Goal: Task Accomplishment & Management: Complete application form

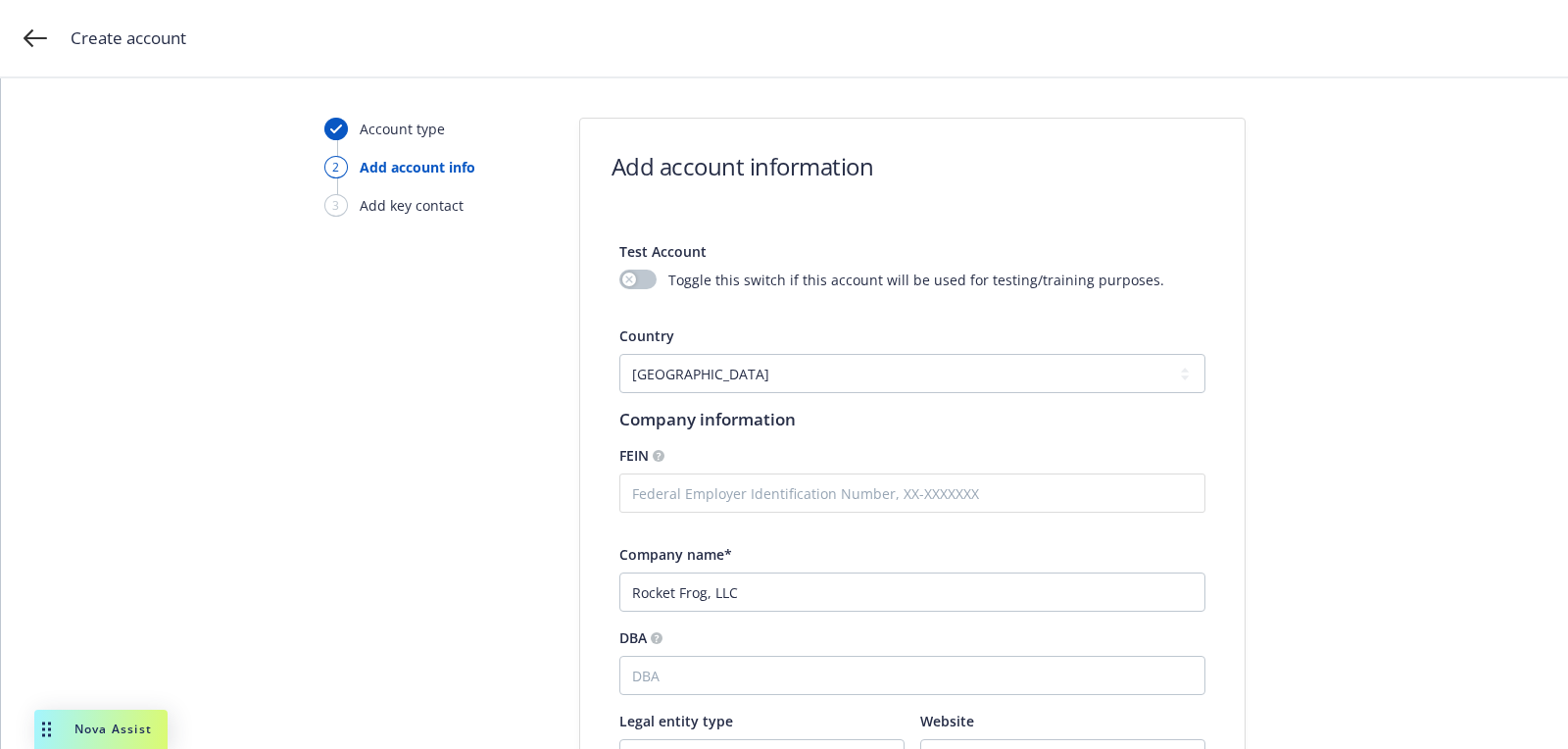
select select "US"
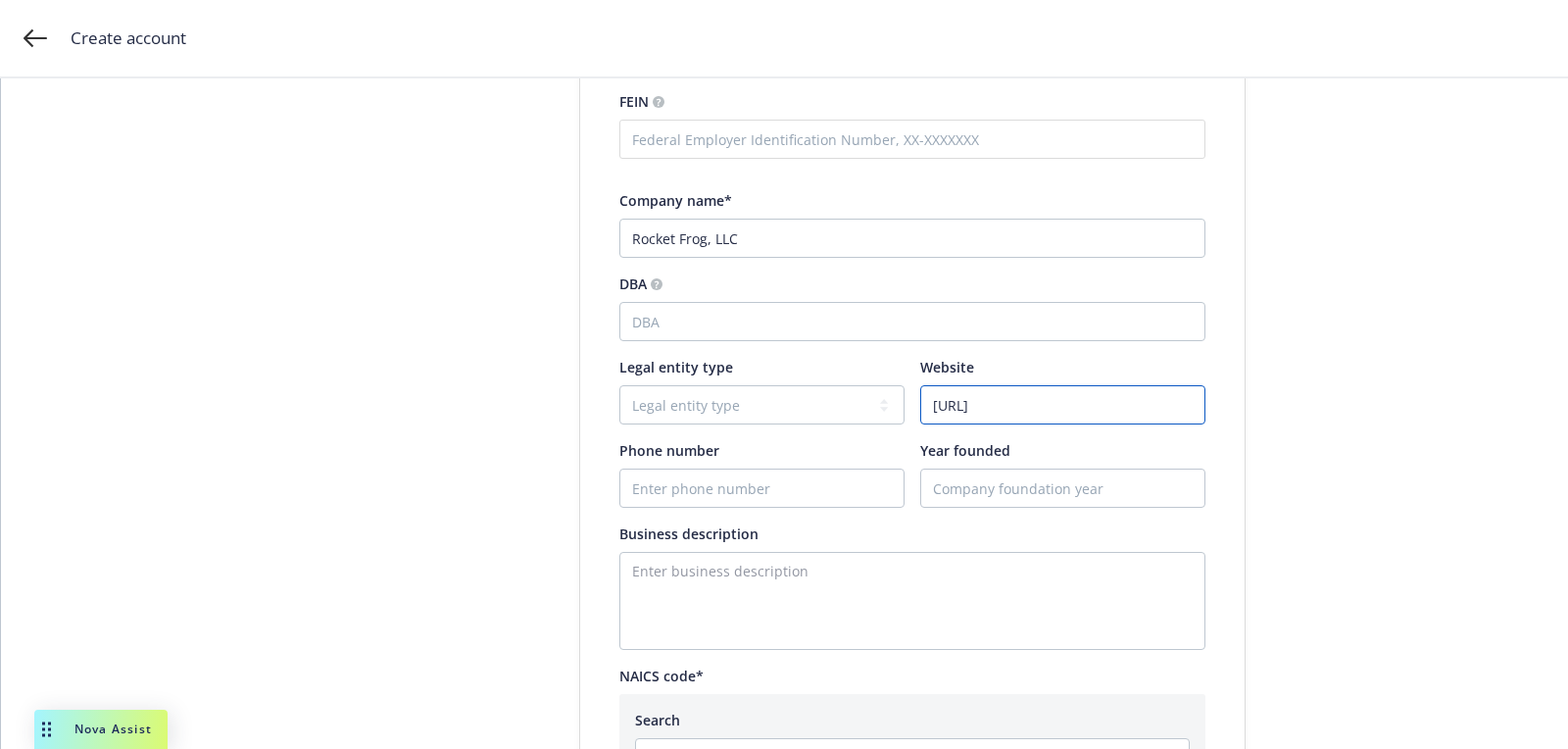
scroll to position [691, 0]
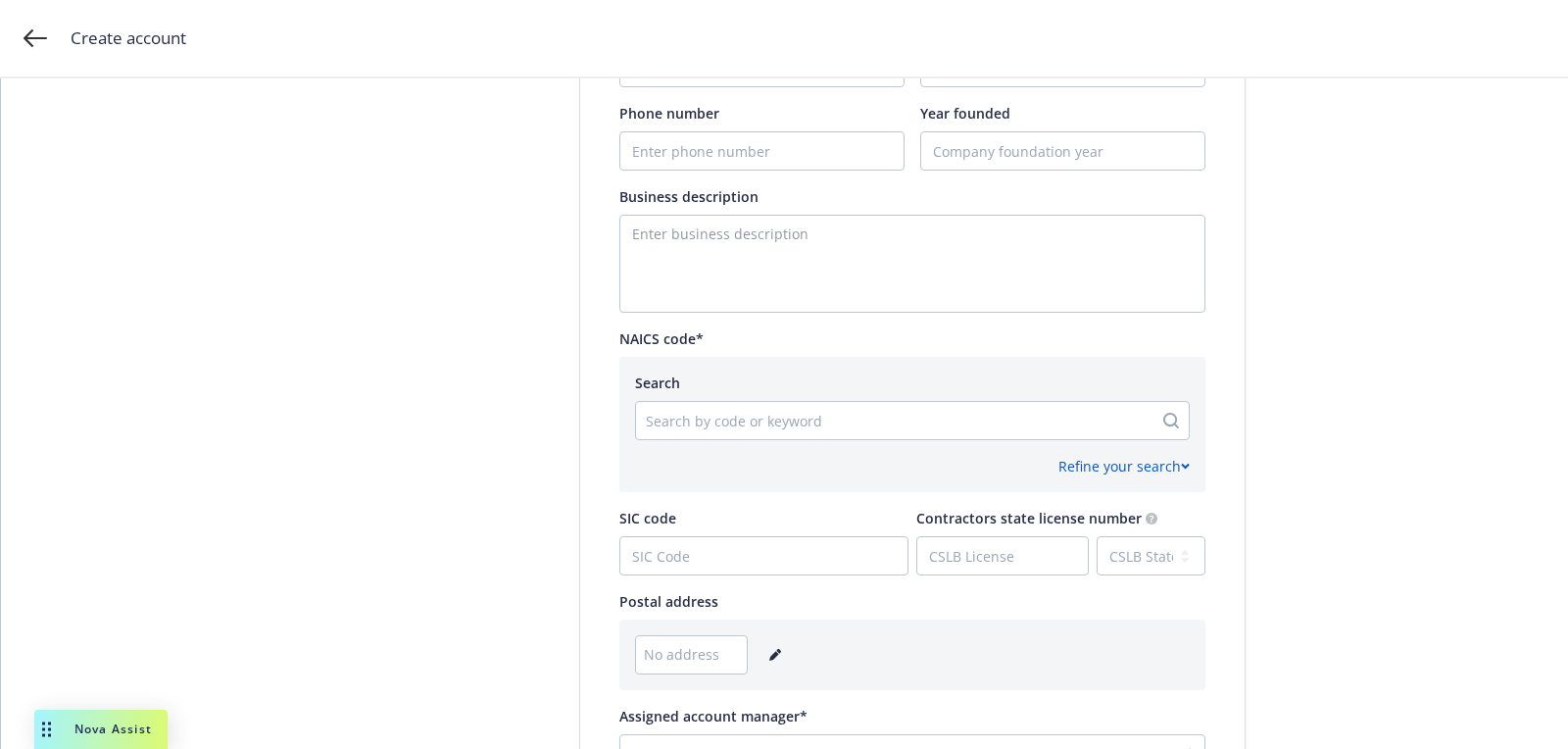
click at [713, 409] on div at bounding box center [894, 421] width 497 height 24
paste input "513210"
type input "513210"
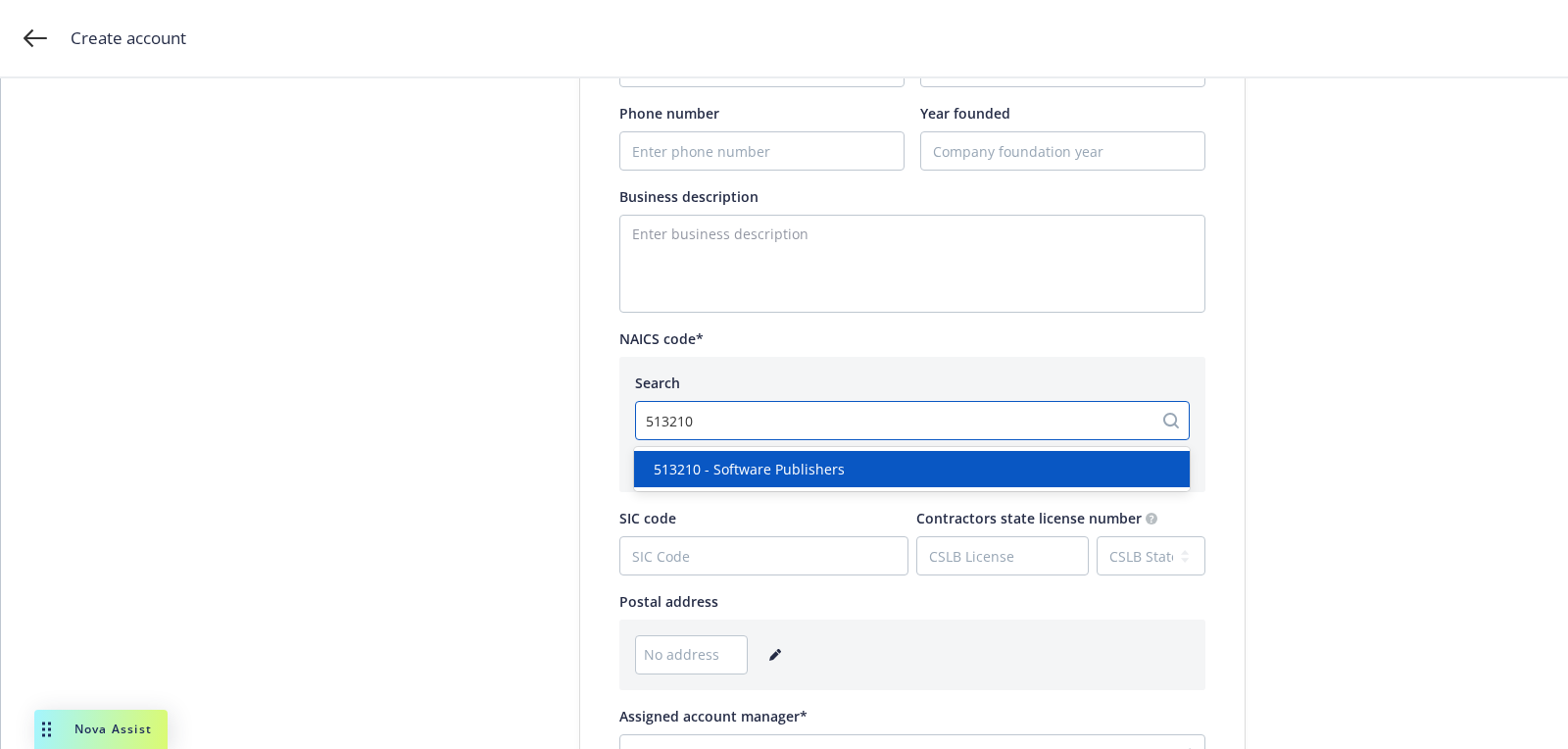
click at [777, 482] on div "513210 - Software Publishers" at bounding box center [912, 469] width 556 height 37
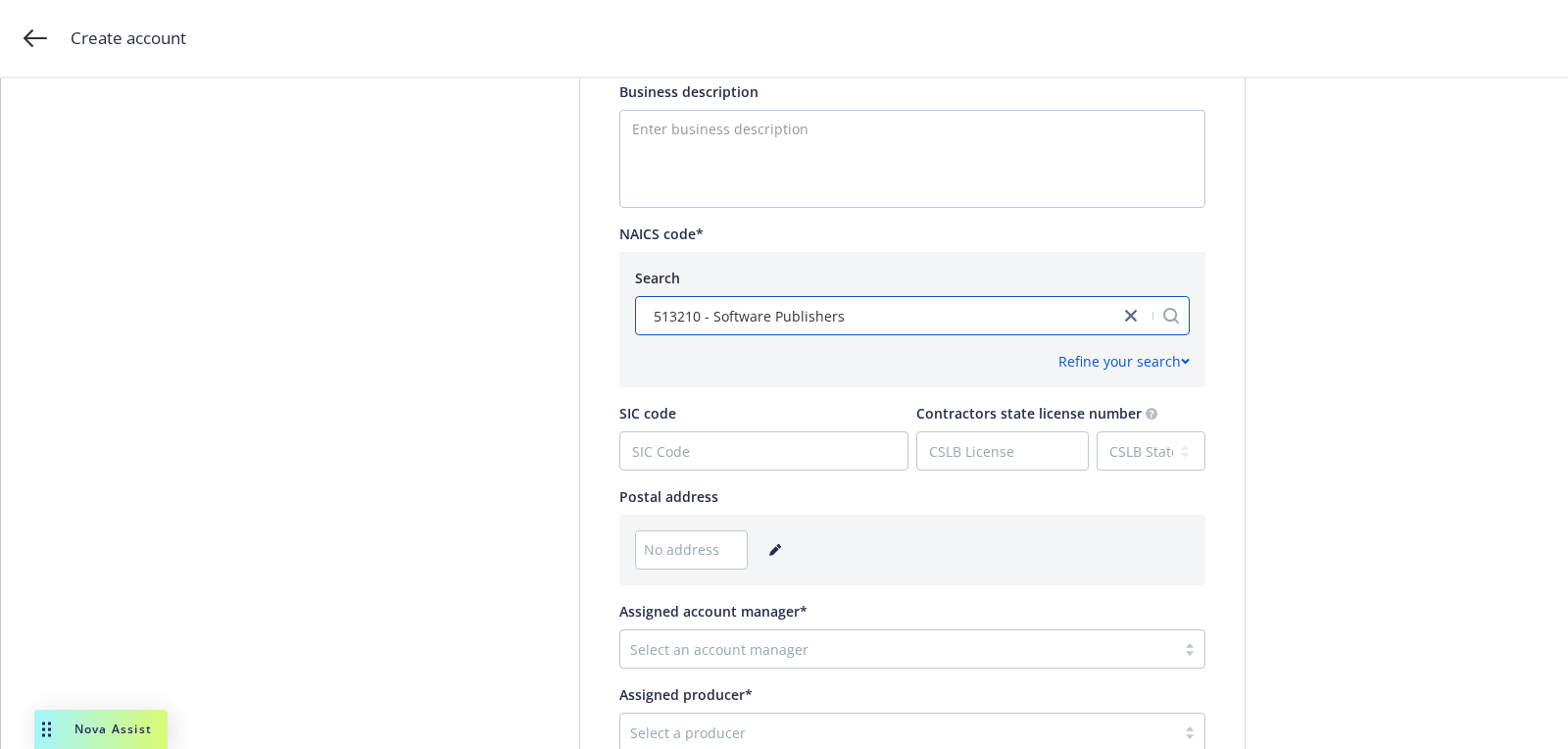
scroll to position [965, 0]
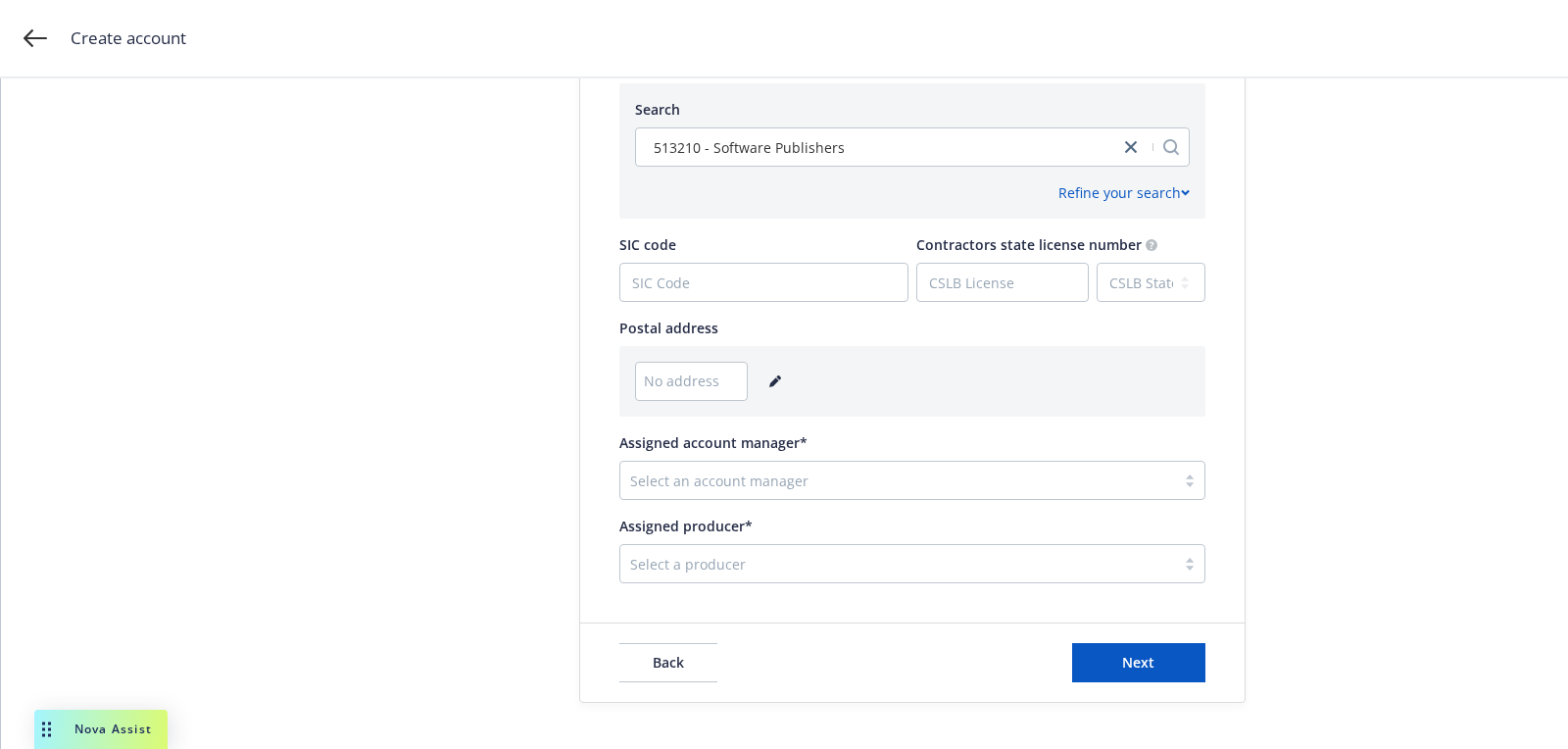
click at [769, 378] on icon "editPencil" at bounding box center [775, 381] width 12 height 12
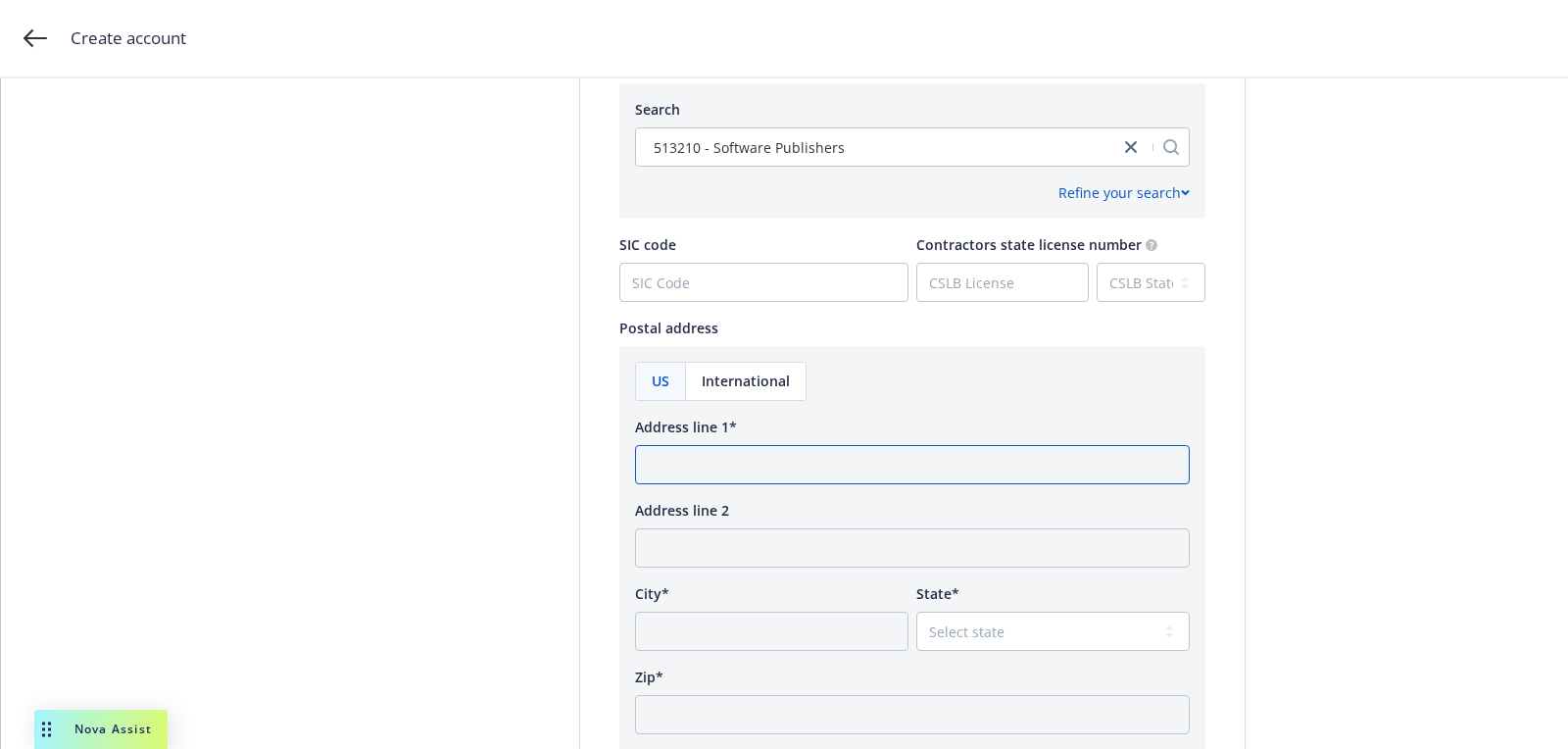
click at [744, 461] on input "Address line 1*" at bounding box center [912, 465] width 555 height 40
paste input "[STREET_ADDRESS]"
click at [988, 468] on input "[STREET_ADDRESS]" at bounding box center [912, 465] width 555 height 40
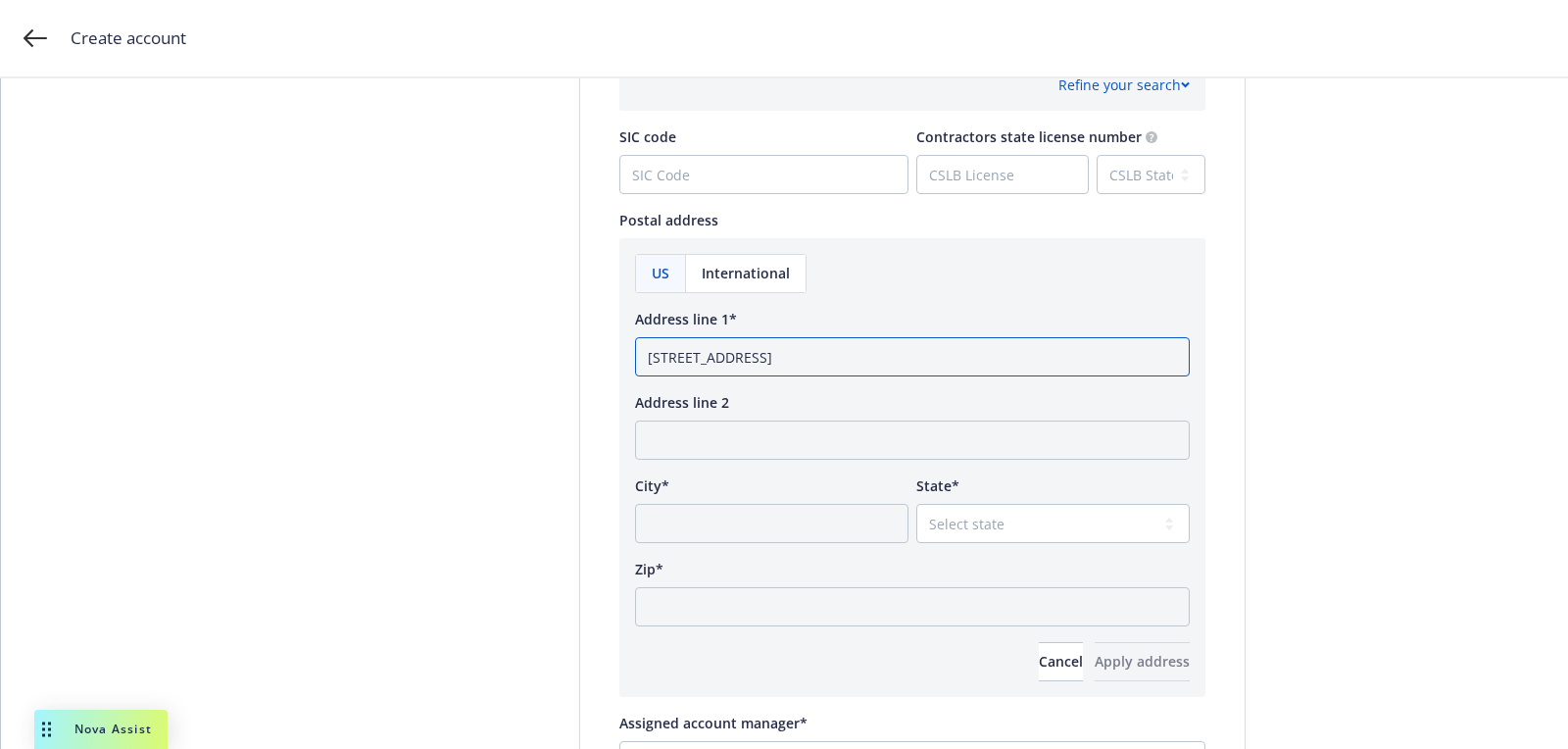
type input "[STREET_ADDRESS]"
click at [798, 599] on input "Zip*" at bounding box center [912, 607] width 555 height 40
paste input "94583"
type input "94583"
click at [945, 499] on div "State* Select state [US_STATE] [US_STATE] [US_STATE] [US_STATE] [US_STATE] [PER…" at bounding box center [1053, 509] width 273 height 67
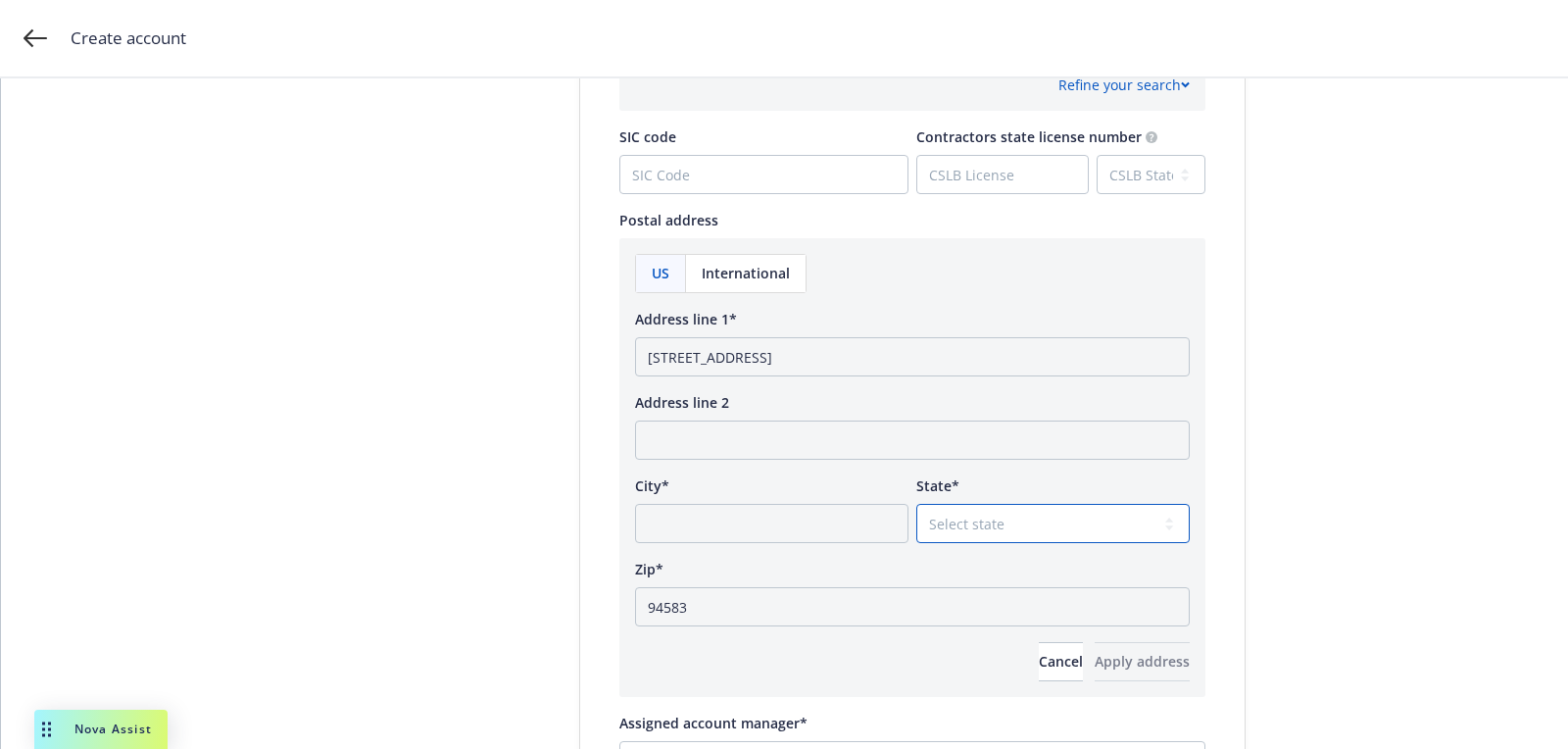
click at [946, 532] on select "Select state [US_STATE] [US_STATE] [US_STATE] [US_STATE] [US_STATE] [PERSON_NAM…" at bounding box center [1053, 523] width 273 height 40
select select "CA"
click at [916, 504] on select "Select state [US_STATE] [US_STATE] [US_STATE] [US_STATE] [US_STATE] [PERSON_NAM…" at bounding box center [1053, 523] width 273 height 40
drag, startPoint x: 952, startPoint y: 357, endPoint x: 879, endPoint y: 358, distance: 73.0
click at [879, 358] on input "[STREET_ADDRESS]" at bounding box center [912, 357] width 555 height 40
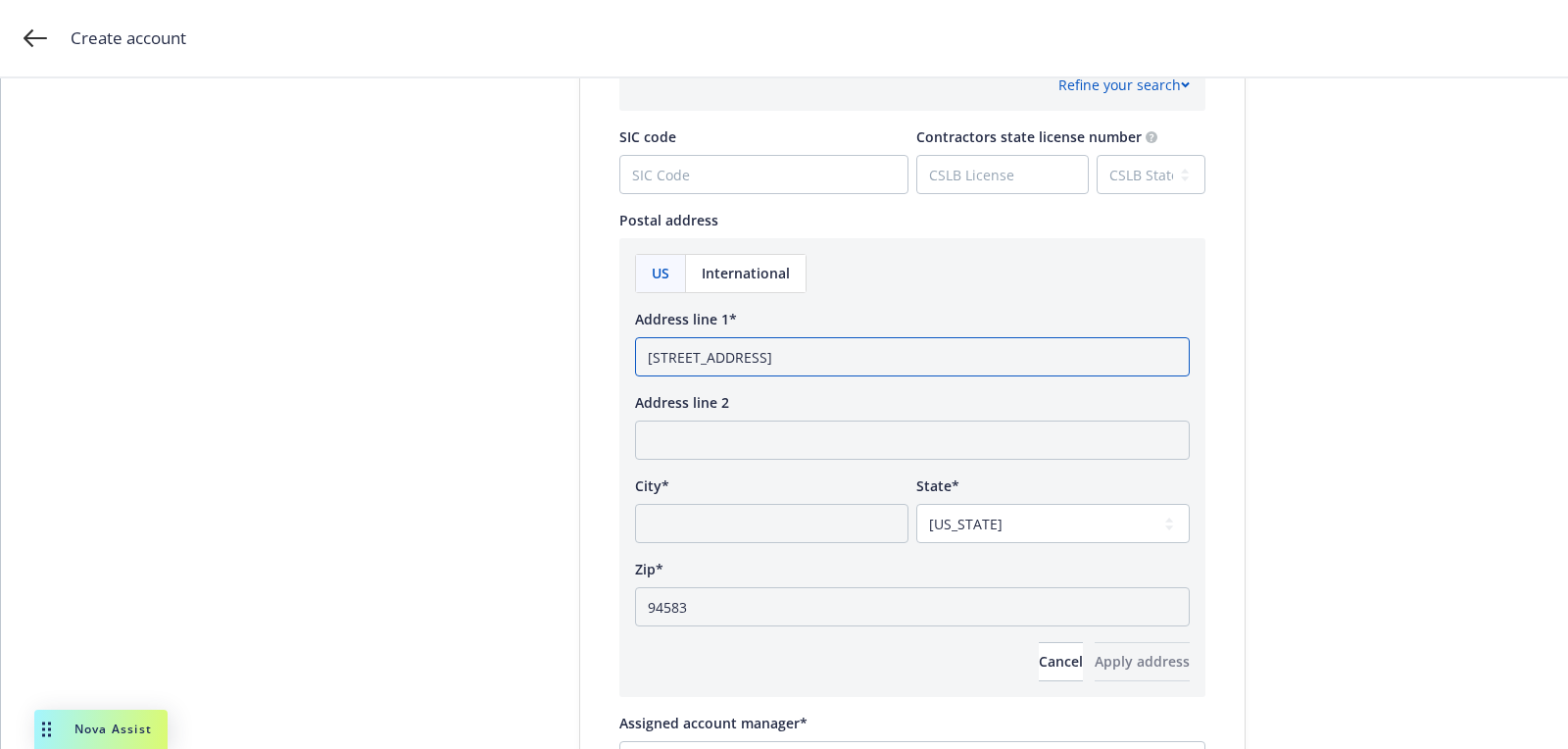
type input "[STREET_ADDRESS]"
click at [762, 515] on input "City*" at bounding box center [772, 523] width 273 height 40
paste input "San [PERSON_NAME]"
type input "San [PERSON_NAME]"
drag, startPoint x: 1086, startPoint y: 389, endPoint x: 1361, endPoint y: 433, distance: 278.5
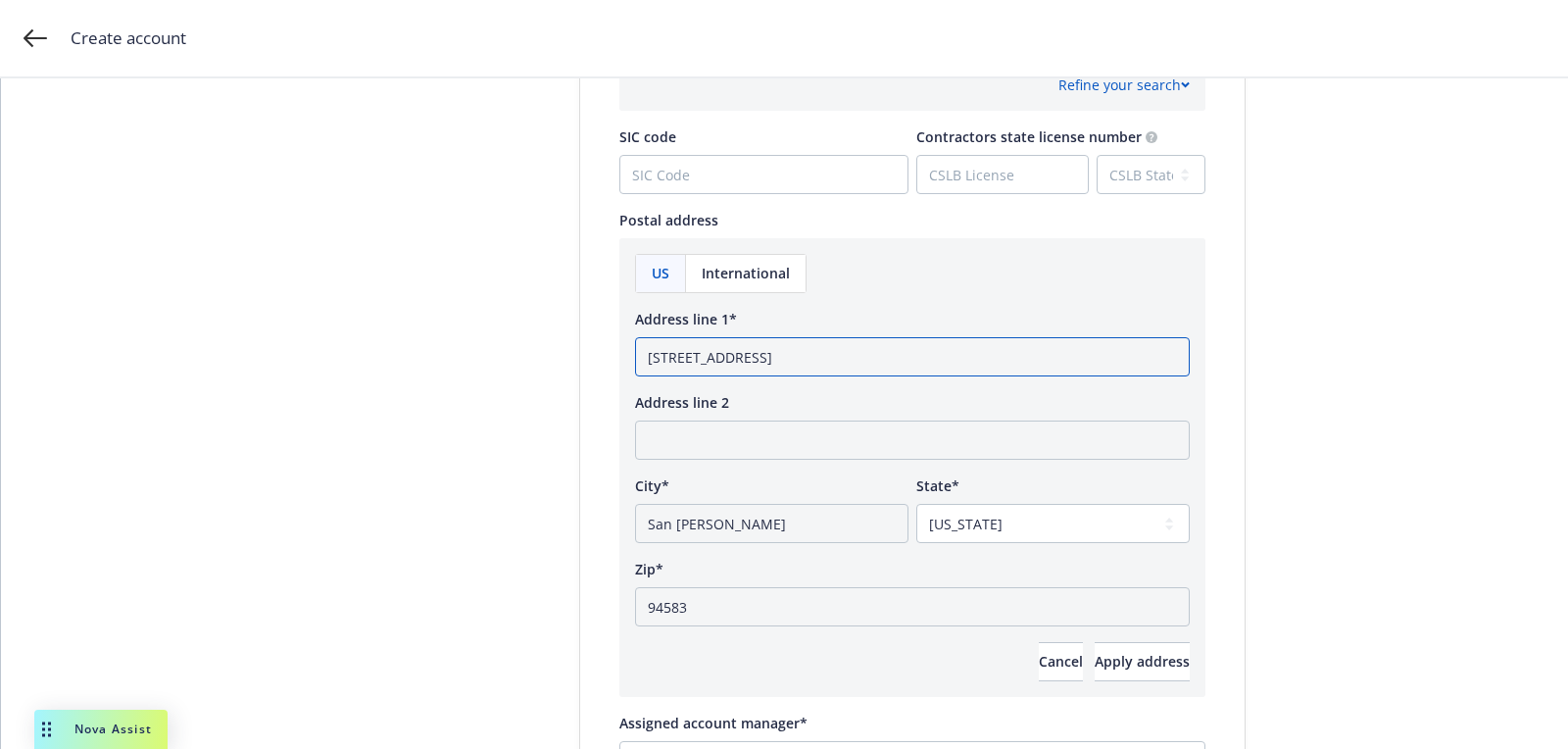
click at [1361, 433] on div "Account type 2 Add account info 3 Add key contact Add account information Test …" at bounding box center [784, 14] width 1520 height 1937
type input "[STREET_ADDRESS]"
click at [1157, 652] on button "Apply address" at bounding box center [1142, 662] width 95 height 40
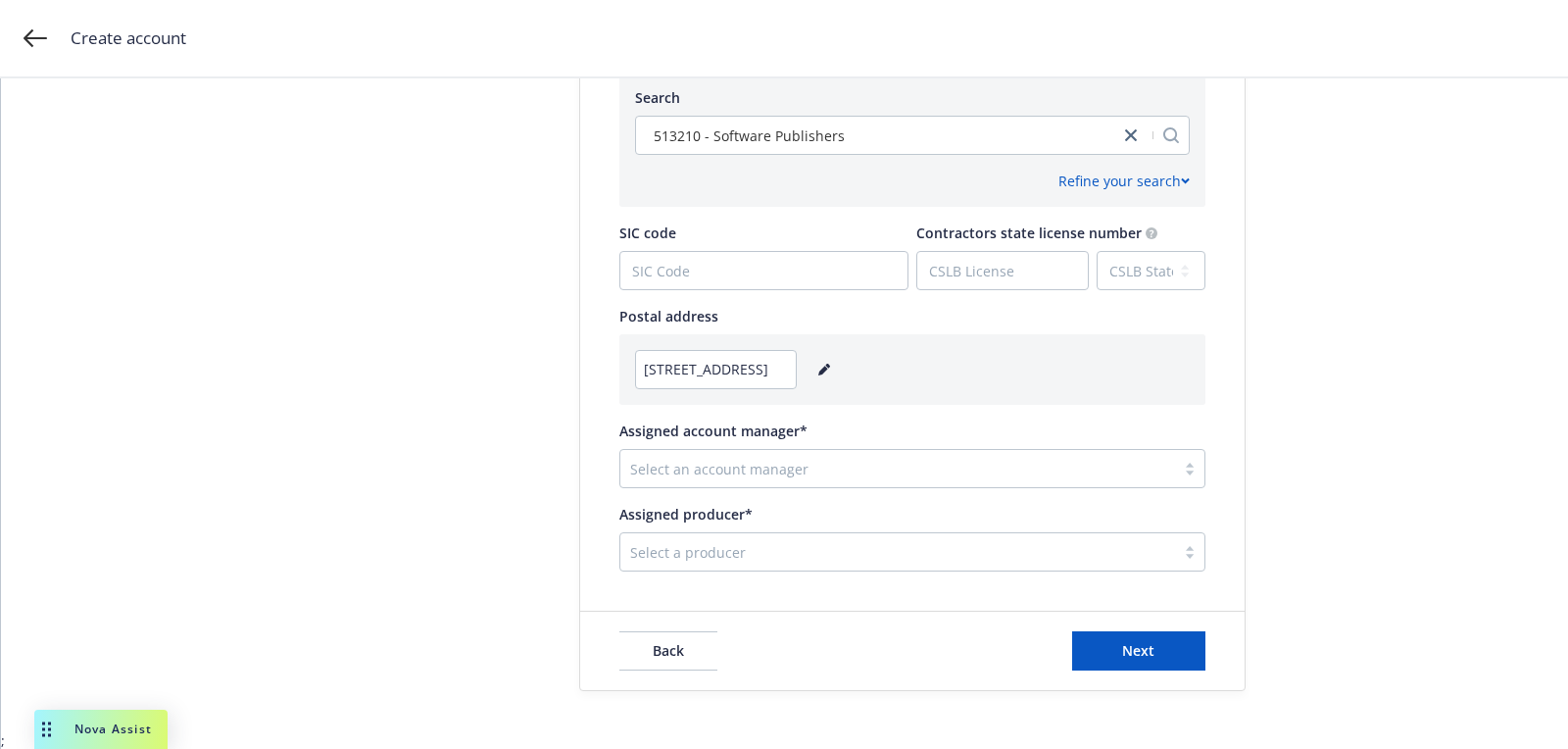
click at [755, 545] on div at bounding box center [897, 552] width 535 height 24
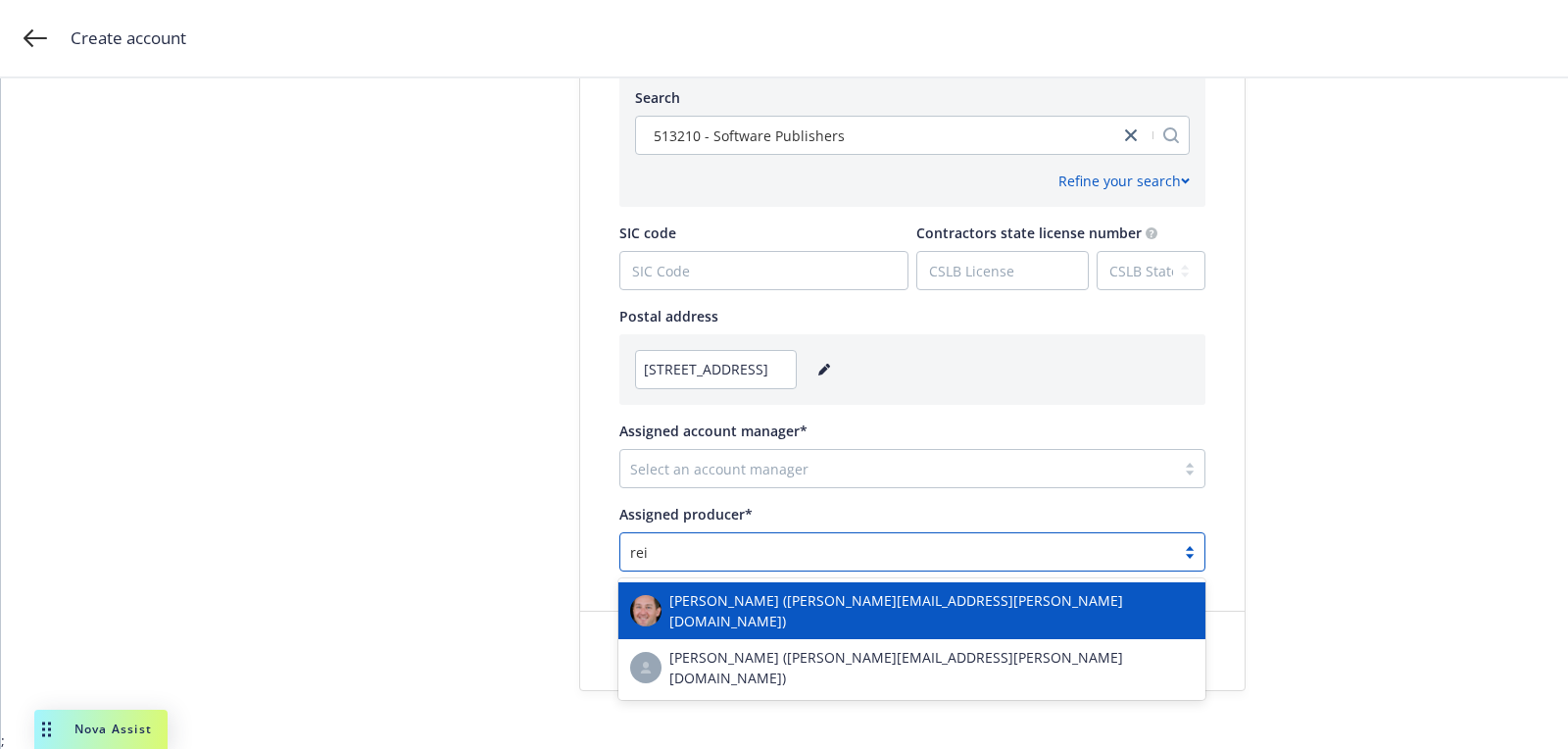
type input "[PERSON_NAME]"
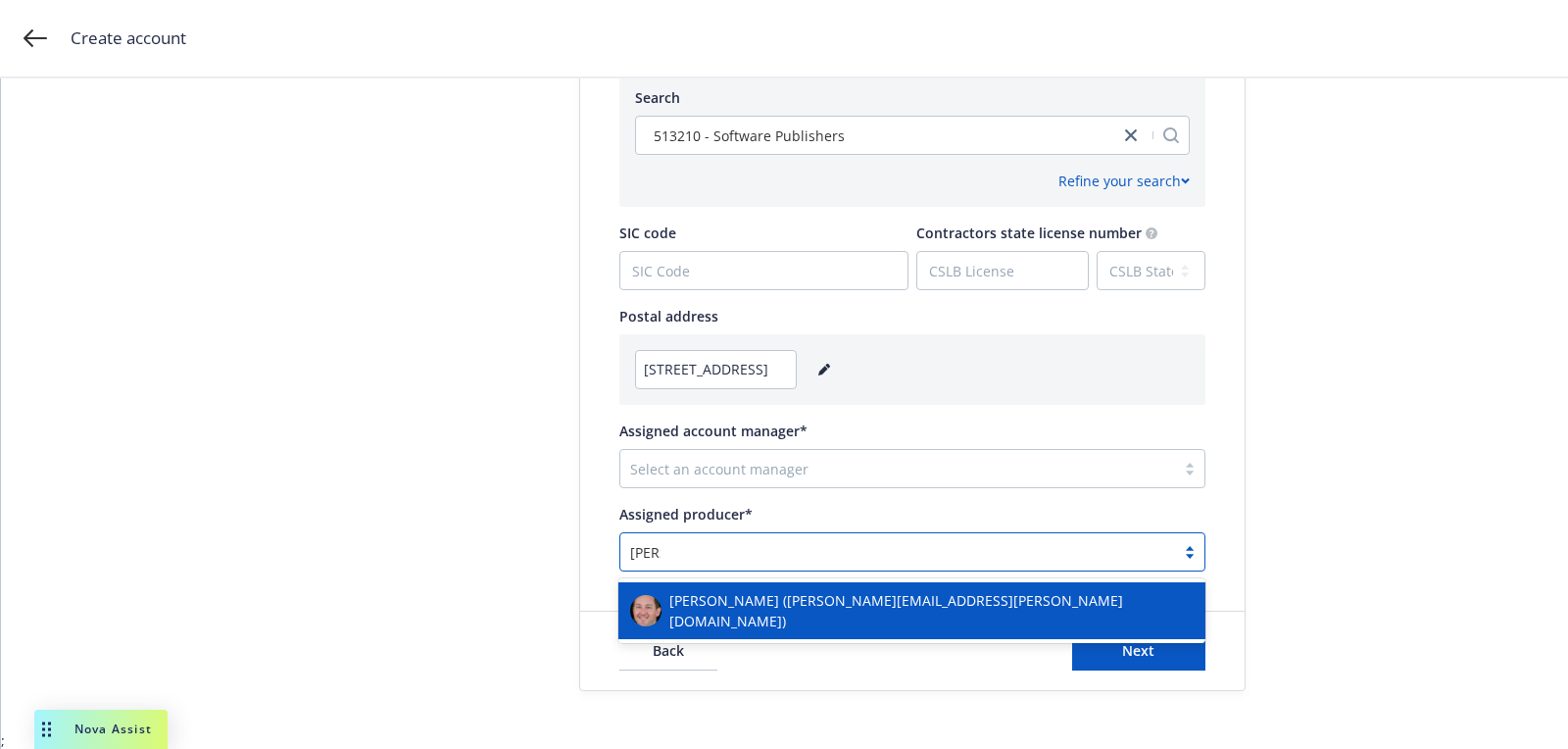
click at [723, 596] on span "[PERSON_NAME] ([PERSON_NAME][EMAIL_ADDRESS][PERSON_NAME][DOMAIN_NAME])" at bounding box center [931, 610] width 524 height 42
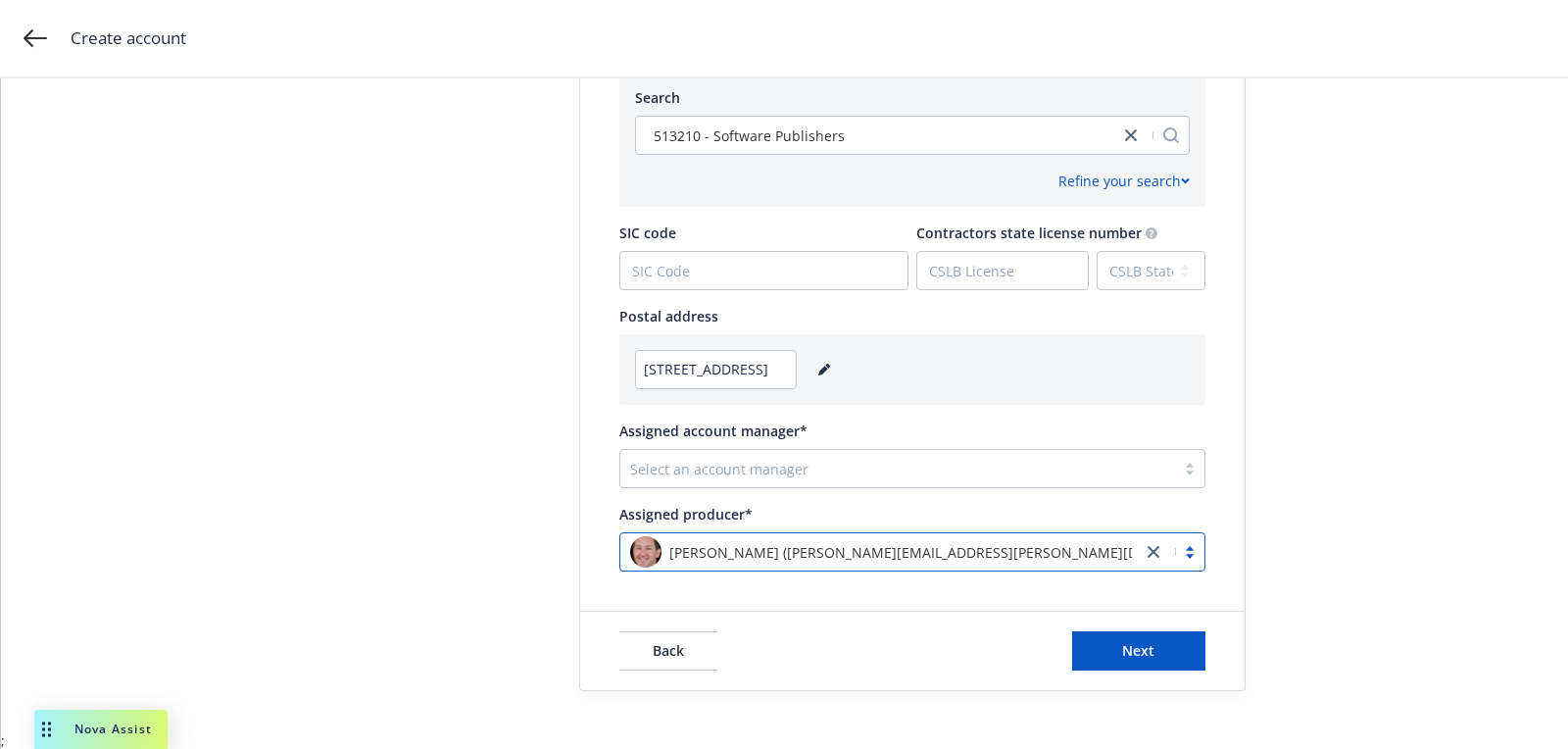
click at [780, 460] on div at bounding box center [897, 469] width 535 height 24
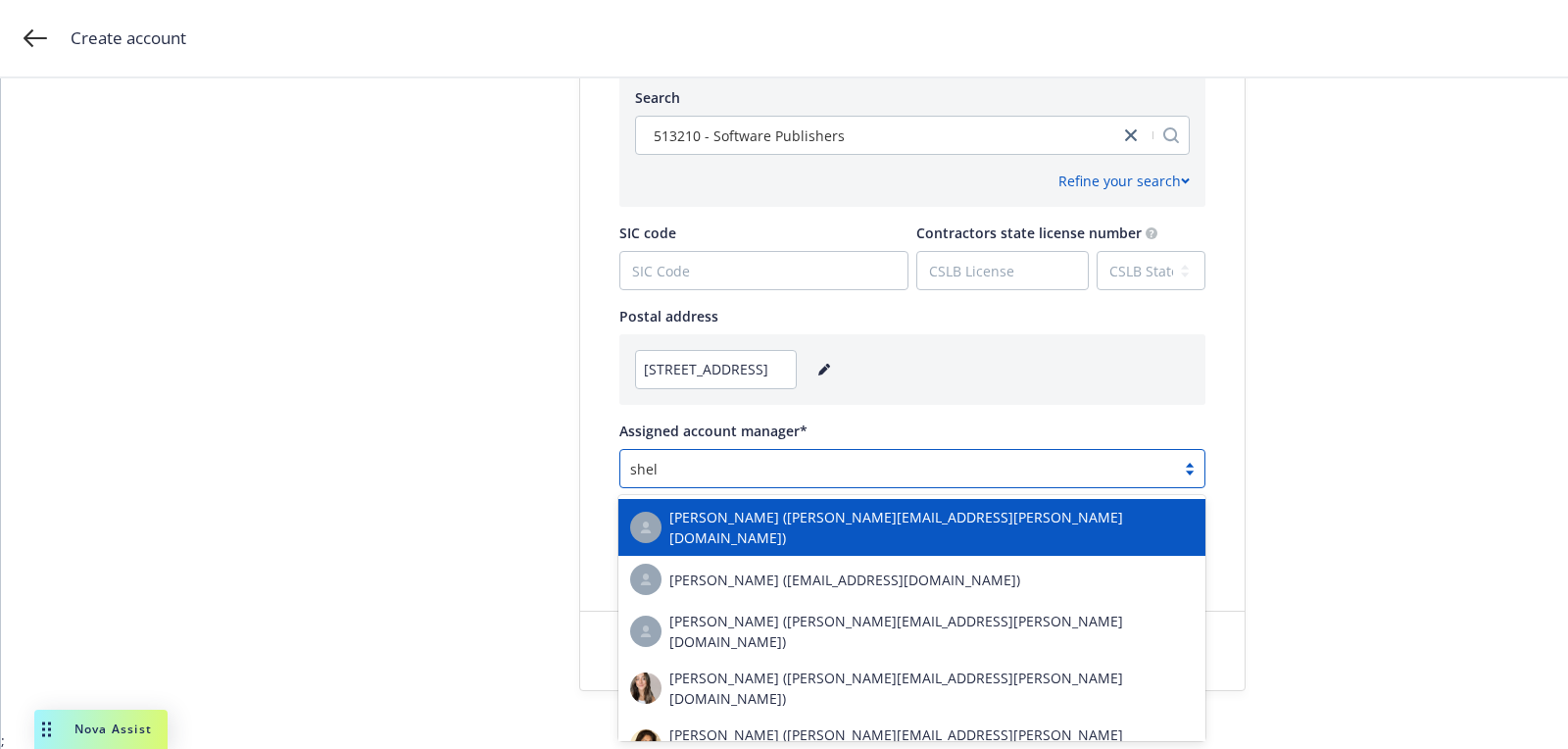
type input "shell"
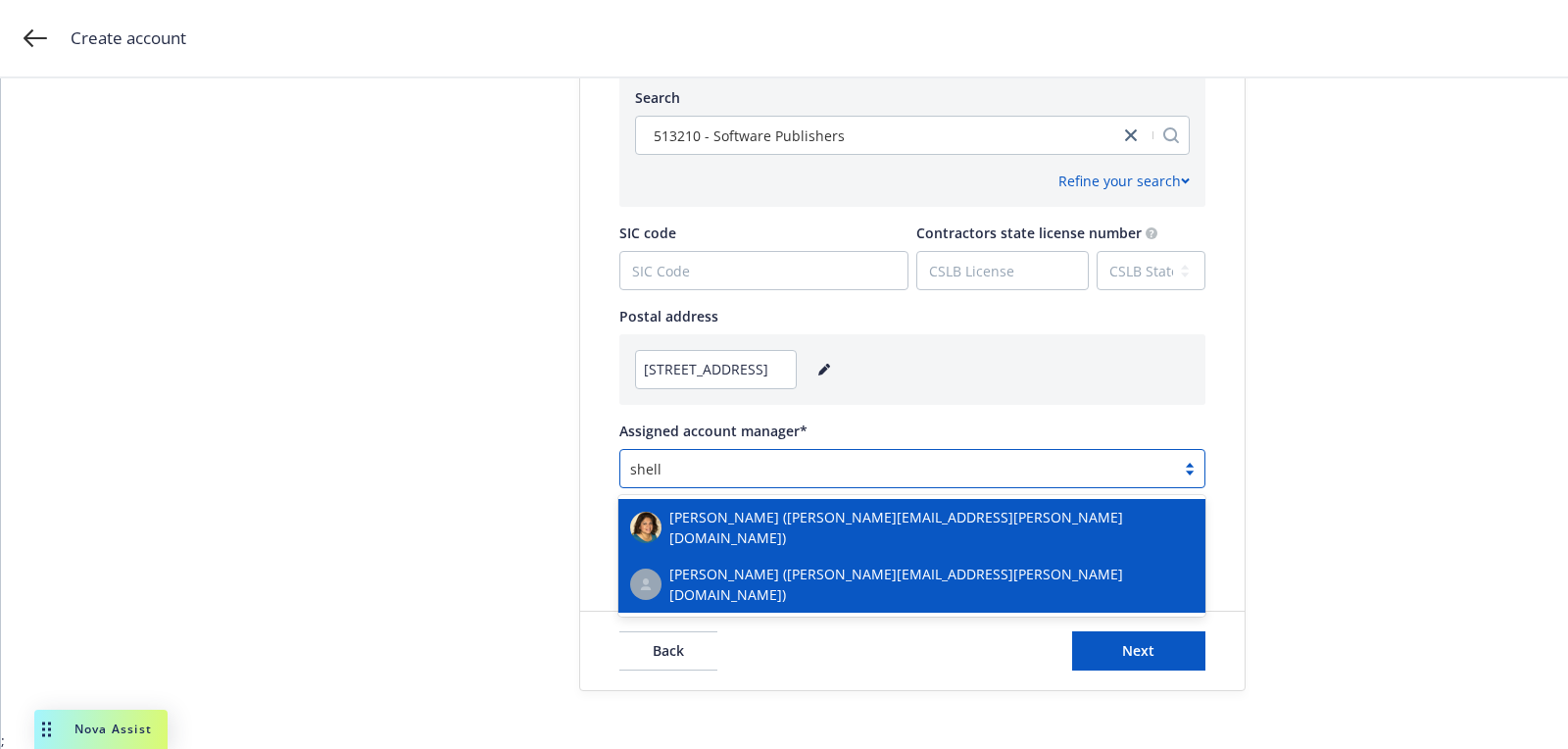
click at [791, 566] on span "[PERSON_NAME] ([PERSON_NAME][EMAIL_ADDRESS][PERSON_NAME][DOMAIN_NAME])" at bounding box center [931, 585] width 524 height 42
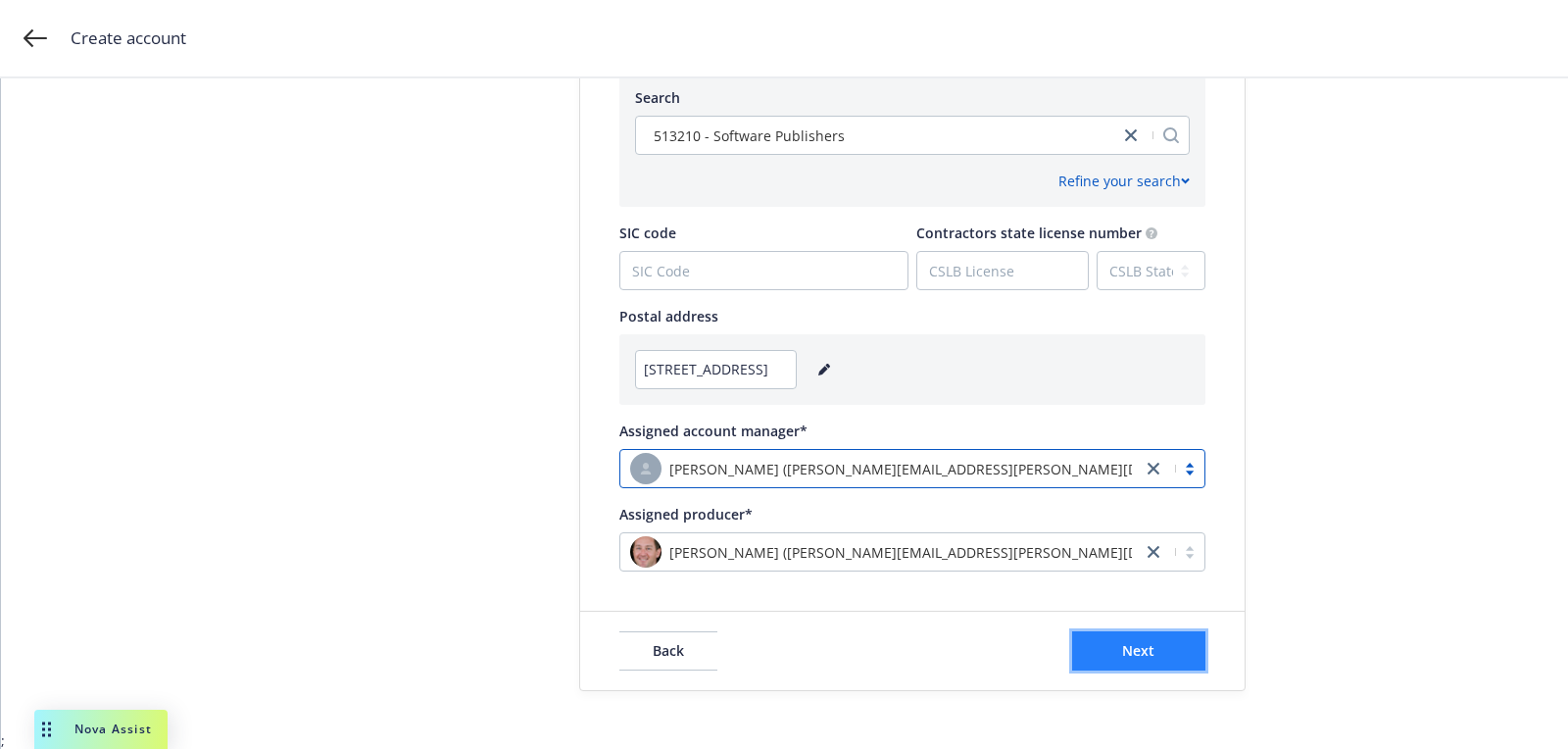
click at [1147, 650] on span "Next" at bounding box center [1138, 650] width 33 height 19
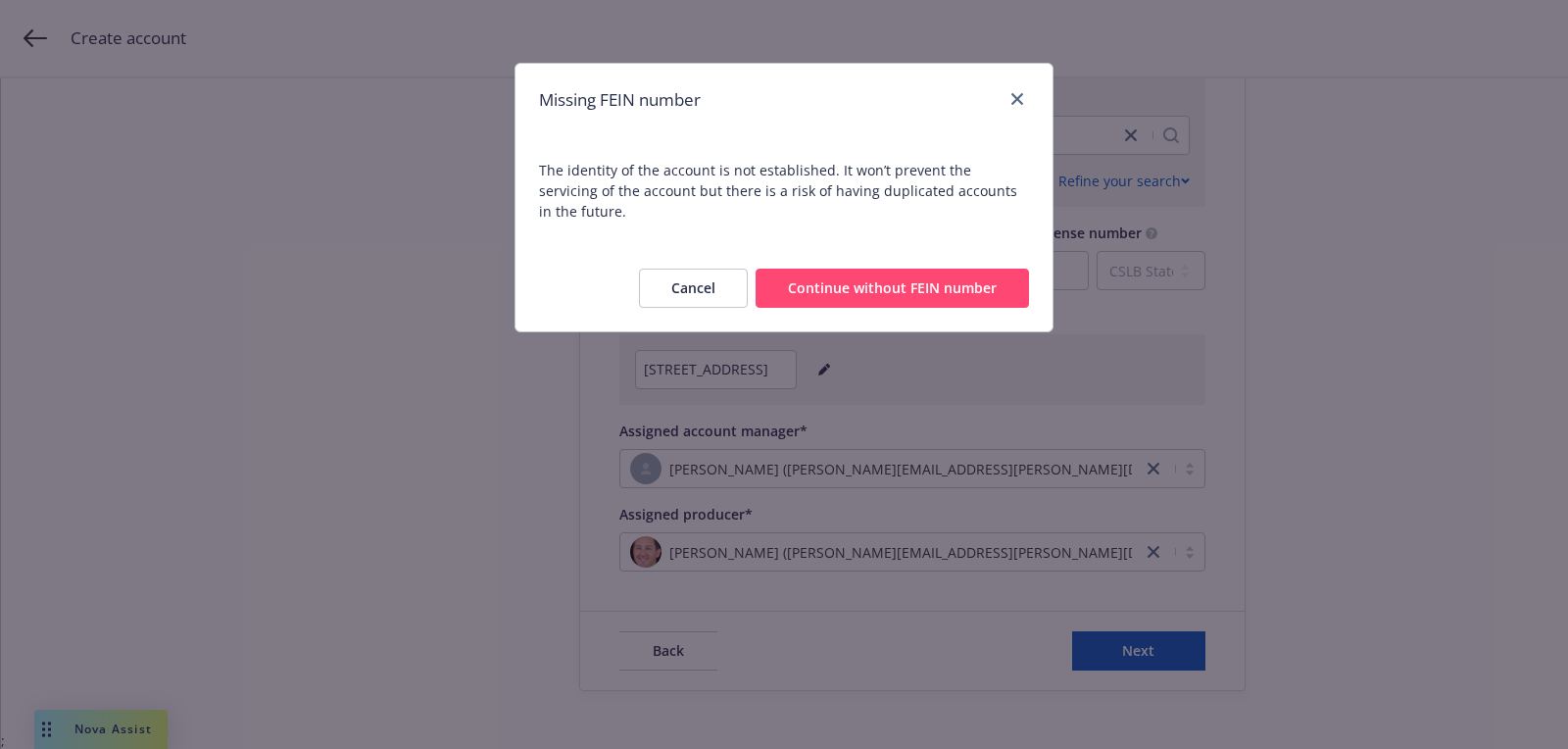
click at [914, 286] on button "Continue without FEIN number" at bounding box center [892, 288] width 273 height 40
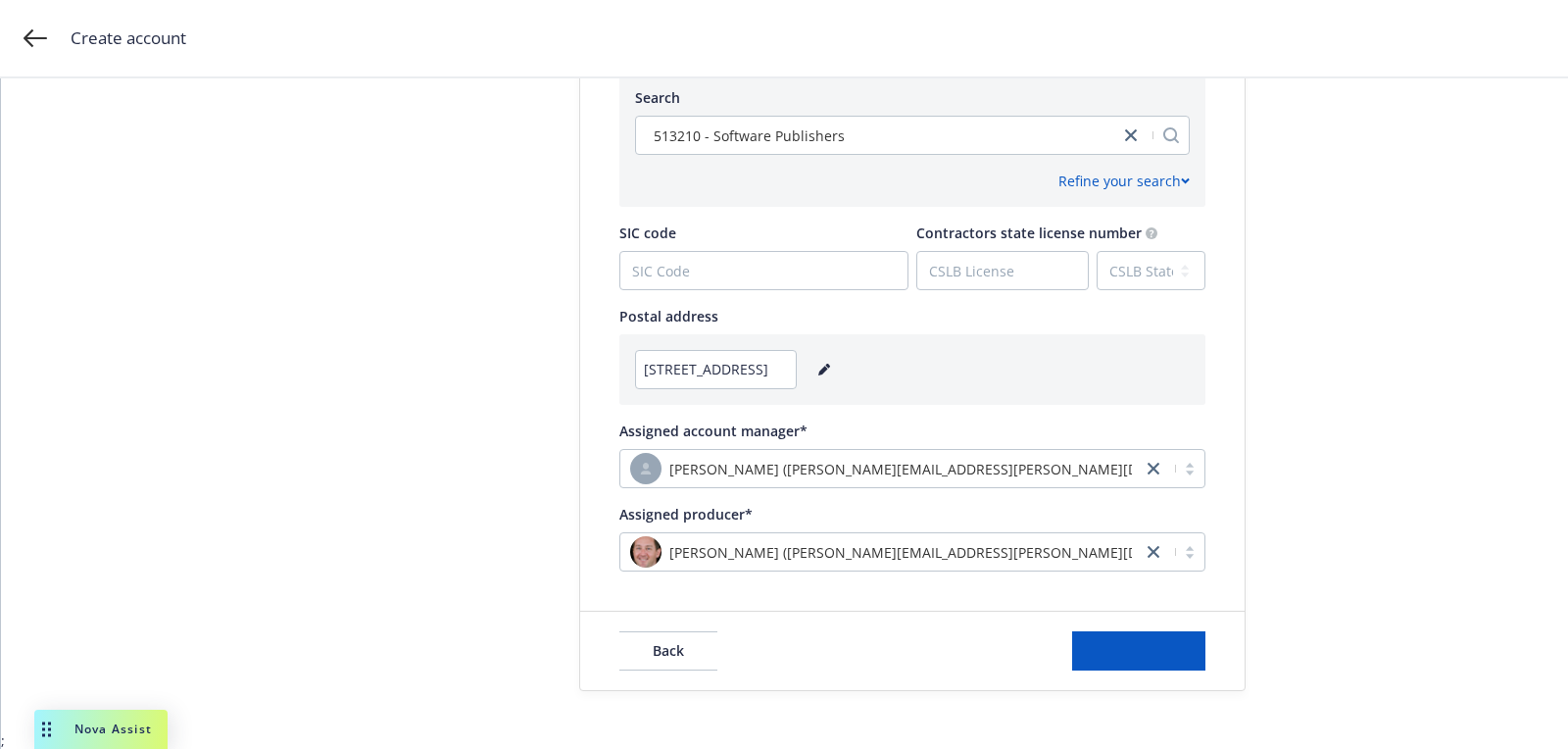
scroll to position [0, 0]
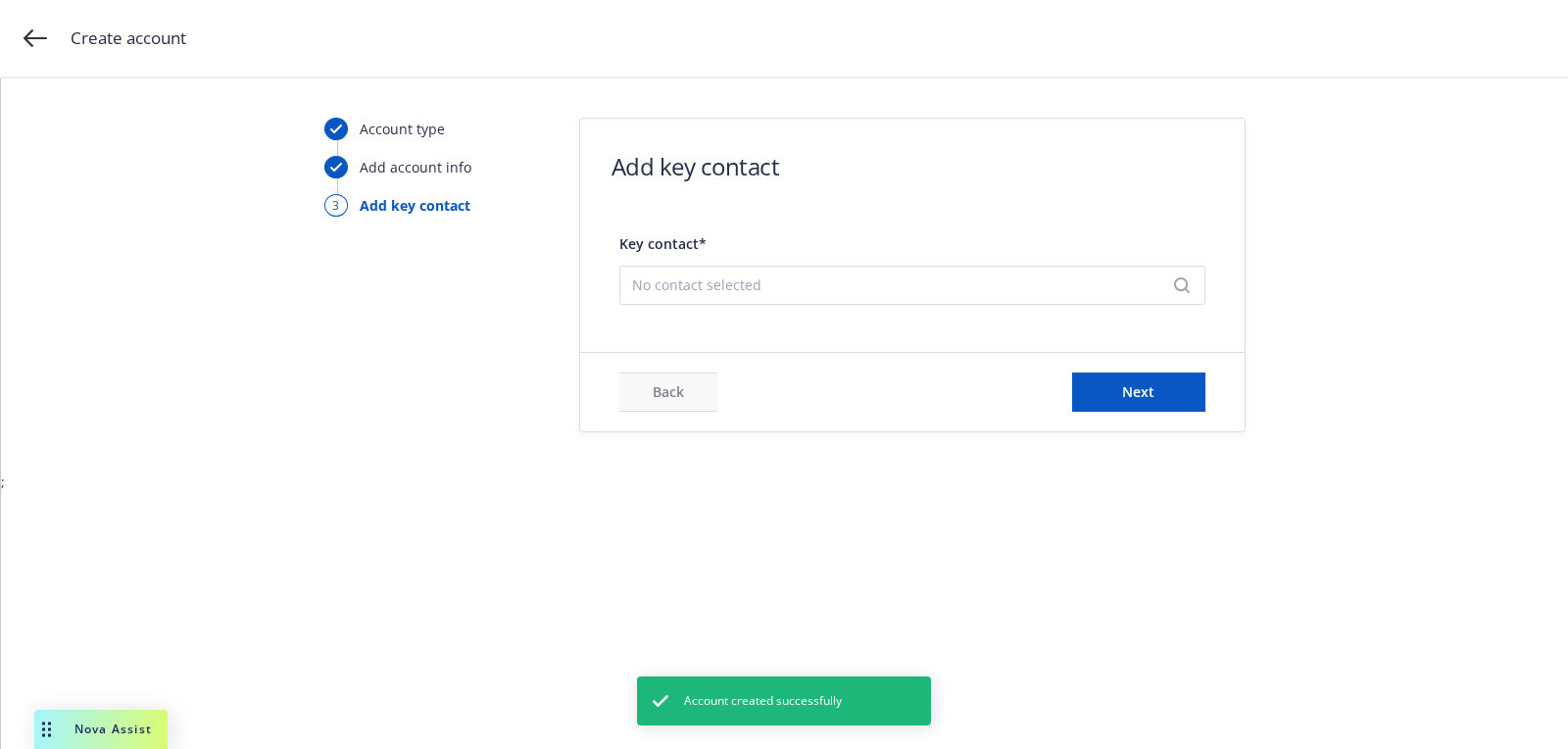
click at [967, 284] on span "No contact selected" at bounding box center [904, 284] width 545 height 21
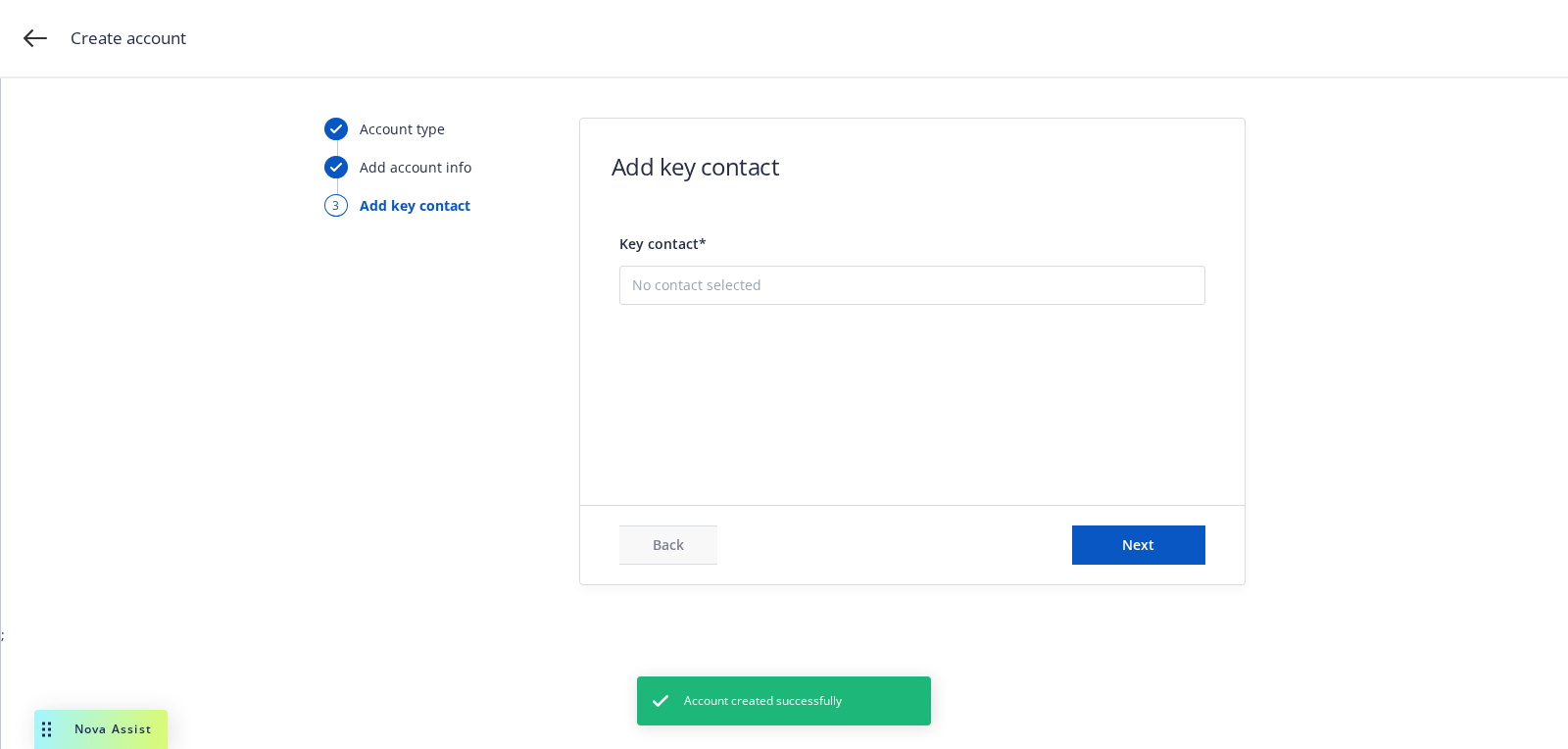
click at [935, 393] on button "Add new contact" at bounding box center [912, 384] width 561 height 40
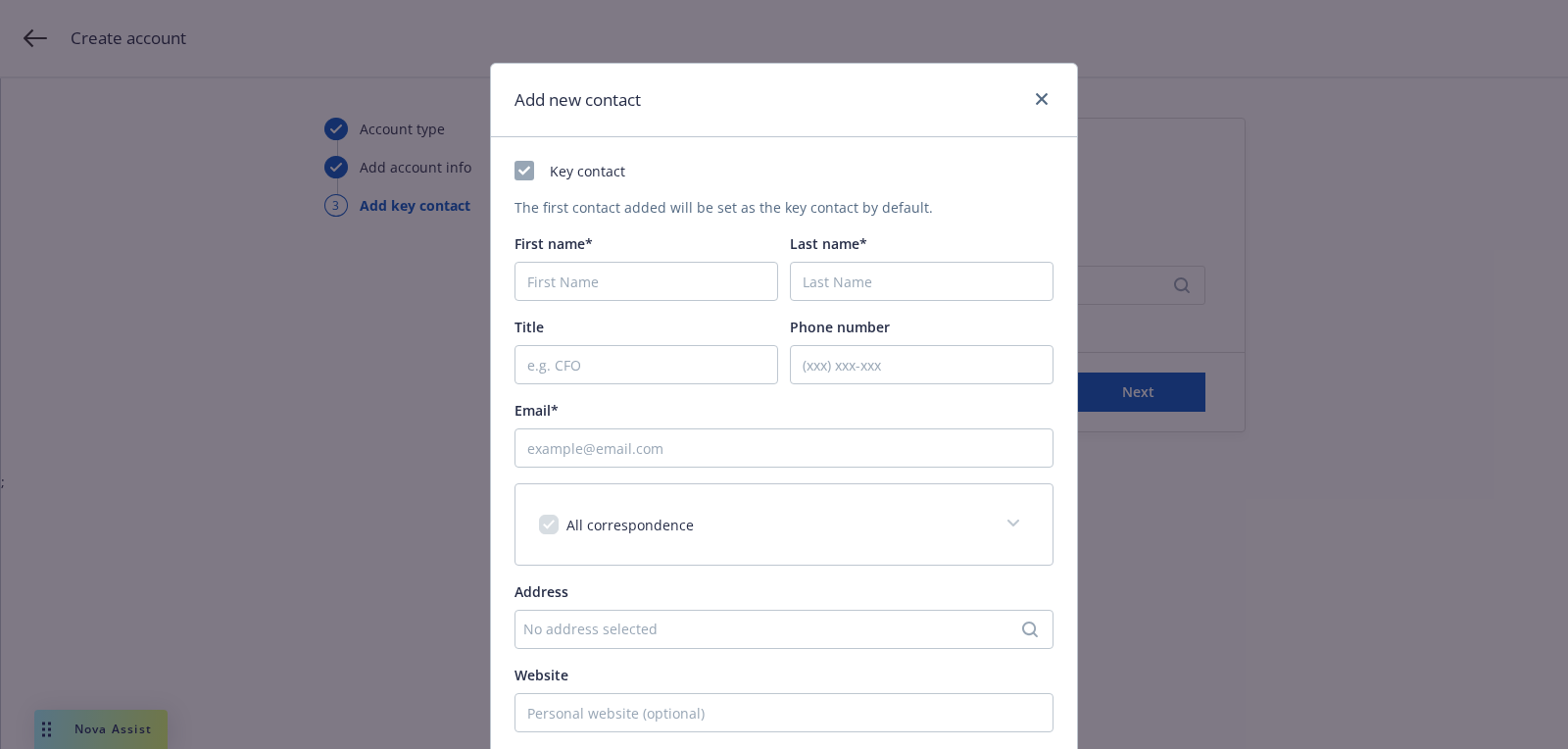
click at [724, 259] on div "First name*" at bounding box center [646, 267] width 263 height 67
paste input "Alok"
click at [697, 278] on input "First name*" at bounding box center [646, 281] width 263 height 40
type input "Alok"
paste input "[PERSON_NAME]"
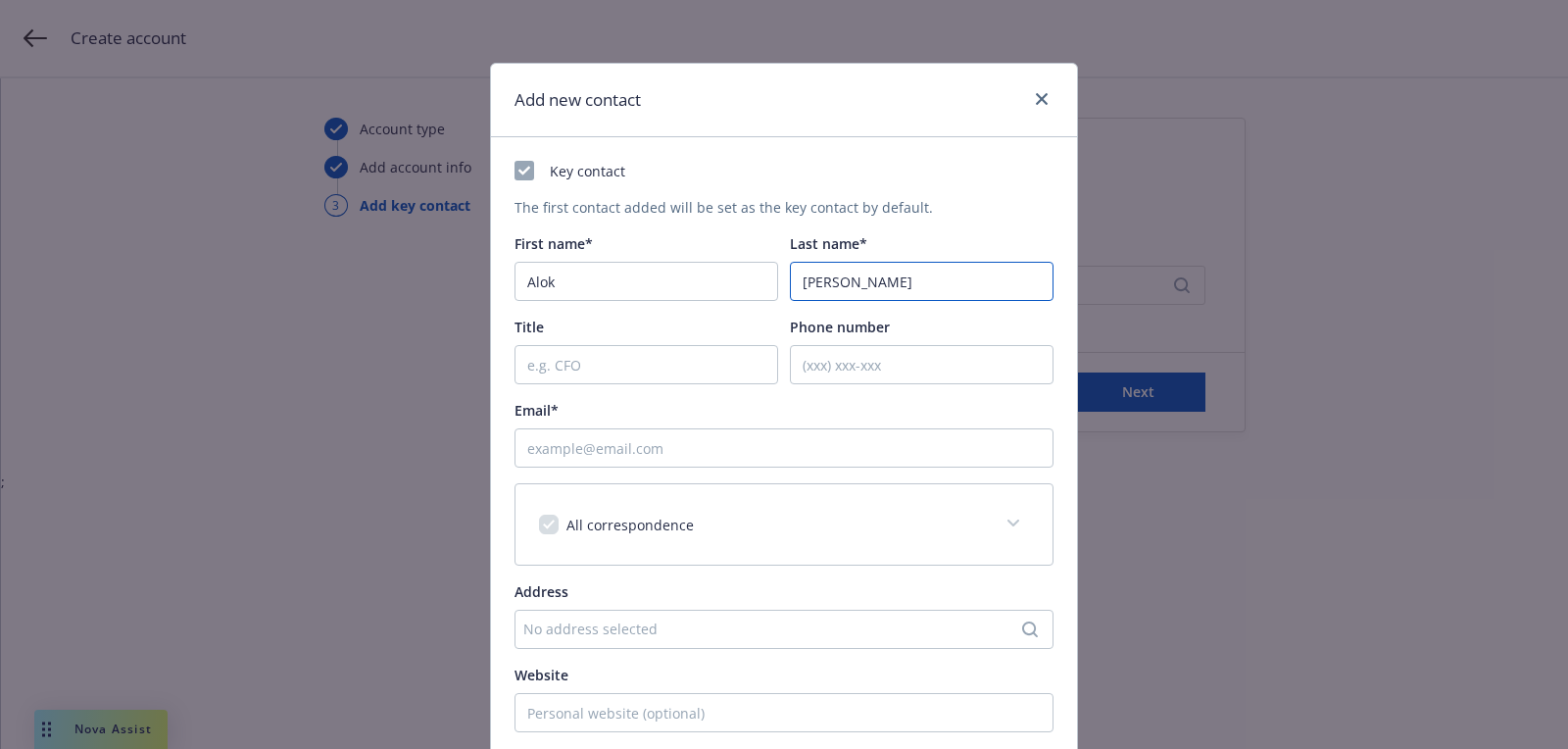
type input "[PERSON_NAME]"
click at [741, 458] on input "Email*" at bounding box center [784, 448] width 539 height 40
paste input "[EMAIL_ADDRESS]"
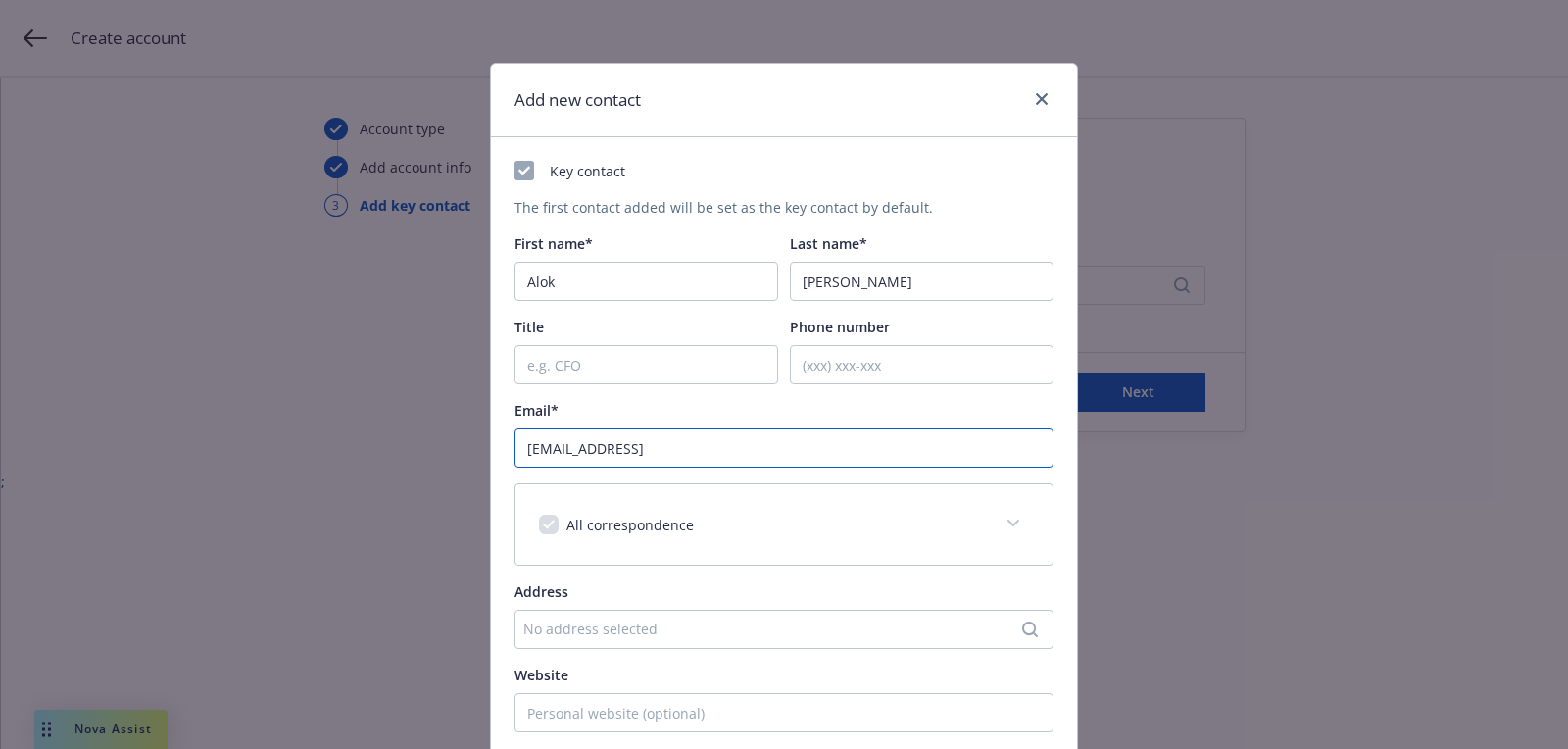
scroll to position [297, 0]
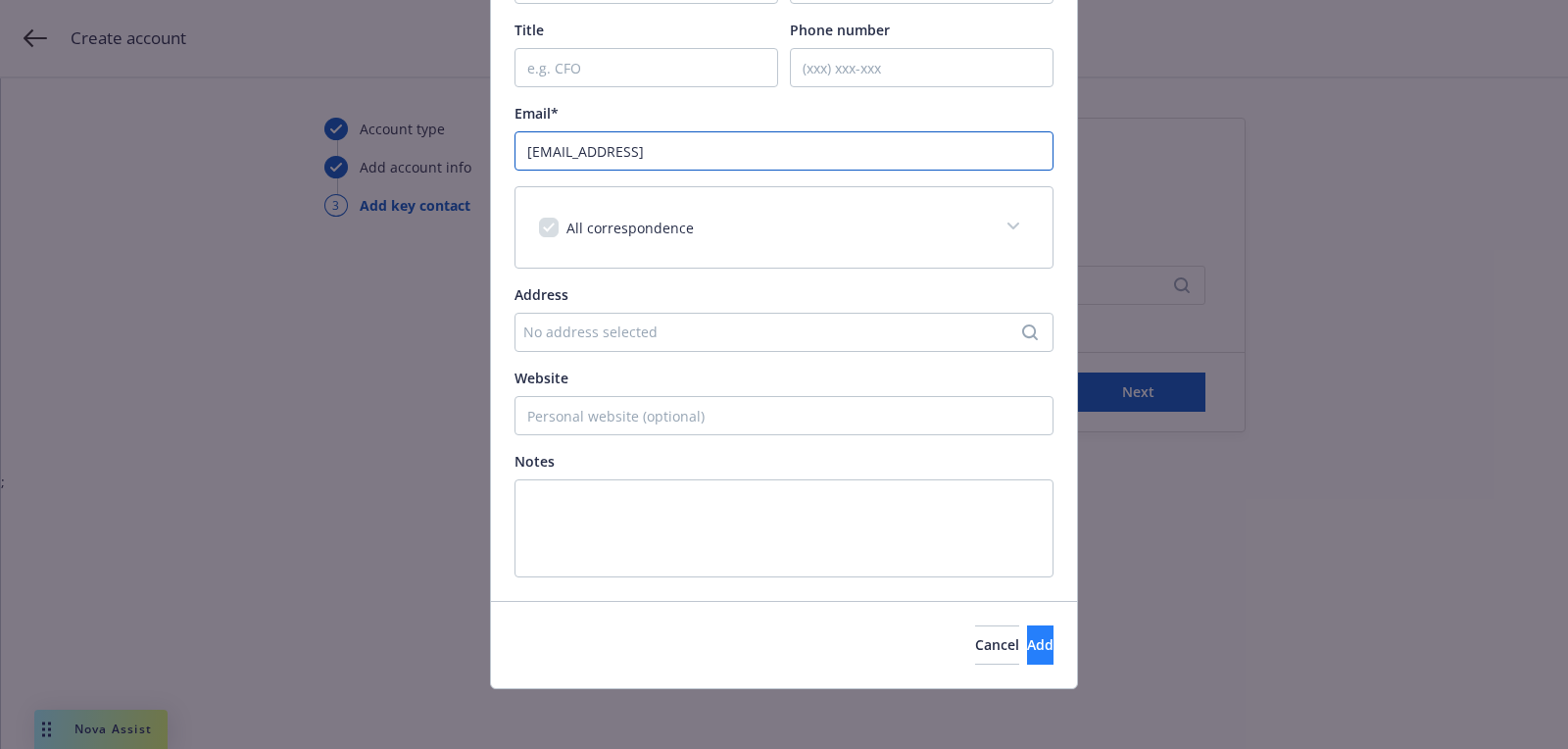
type input "[EMAIL_ADDRESS]"
click at [1031, 635] on button "Add" at bounding box center [1040, 645] width 27 height 40
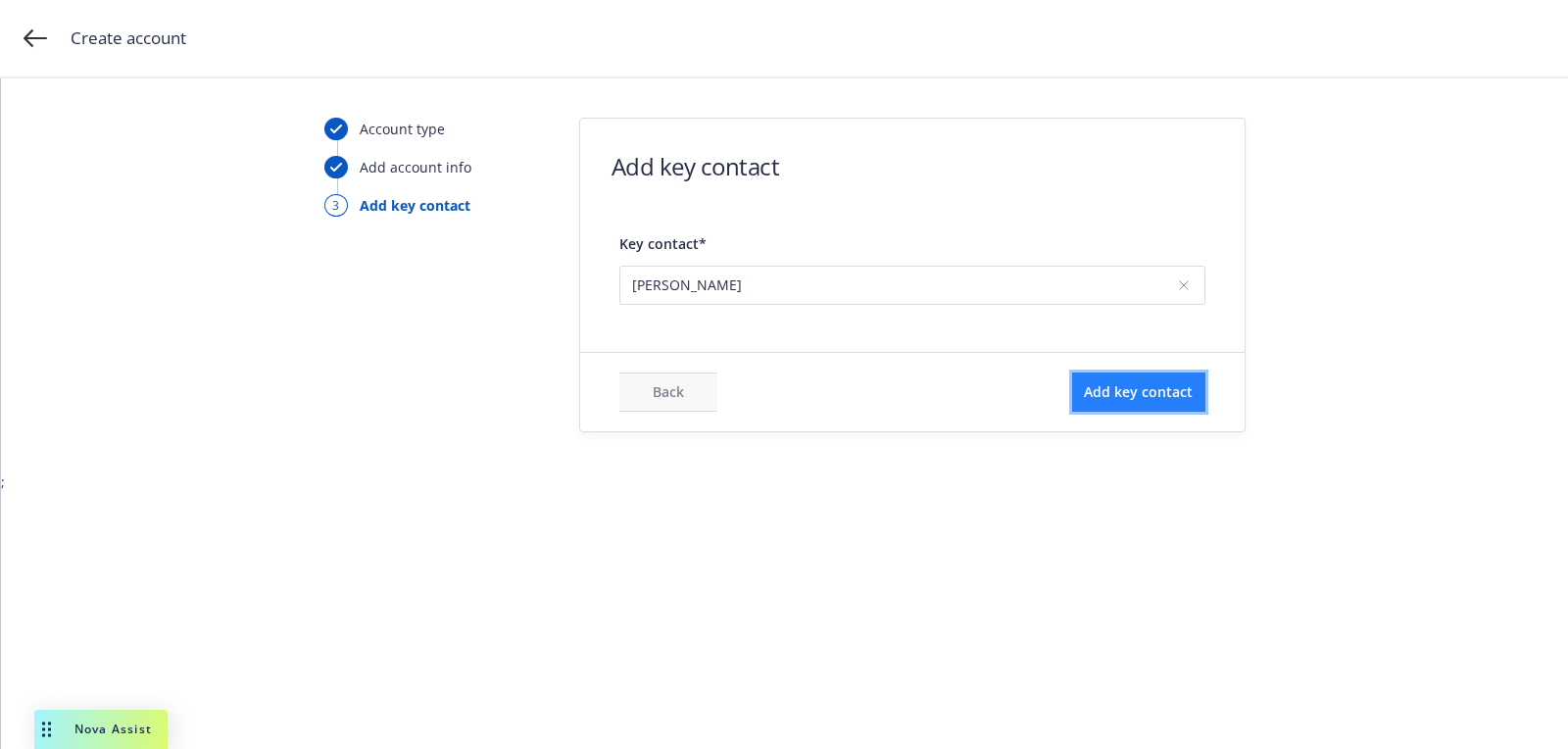
click at [1184, 383] on button "Add key contact" at bounding box center [1139, 392] width 134 height 40
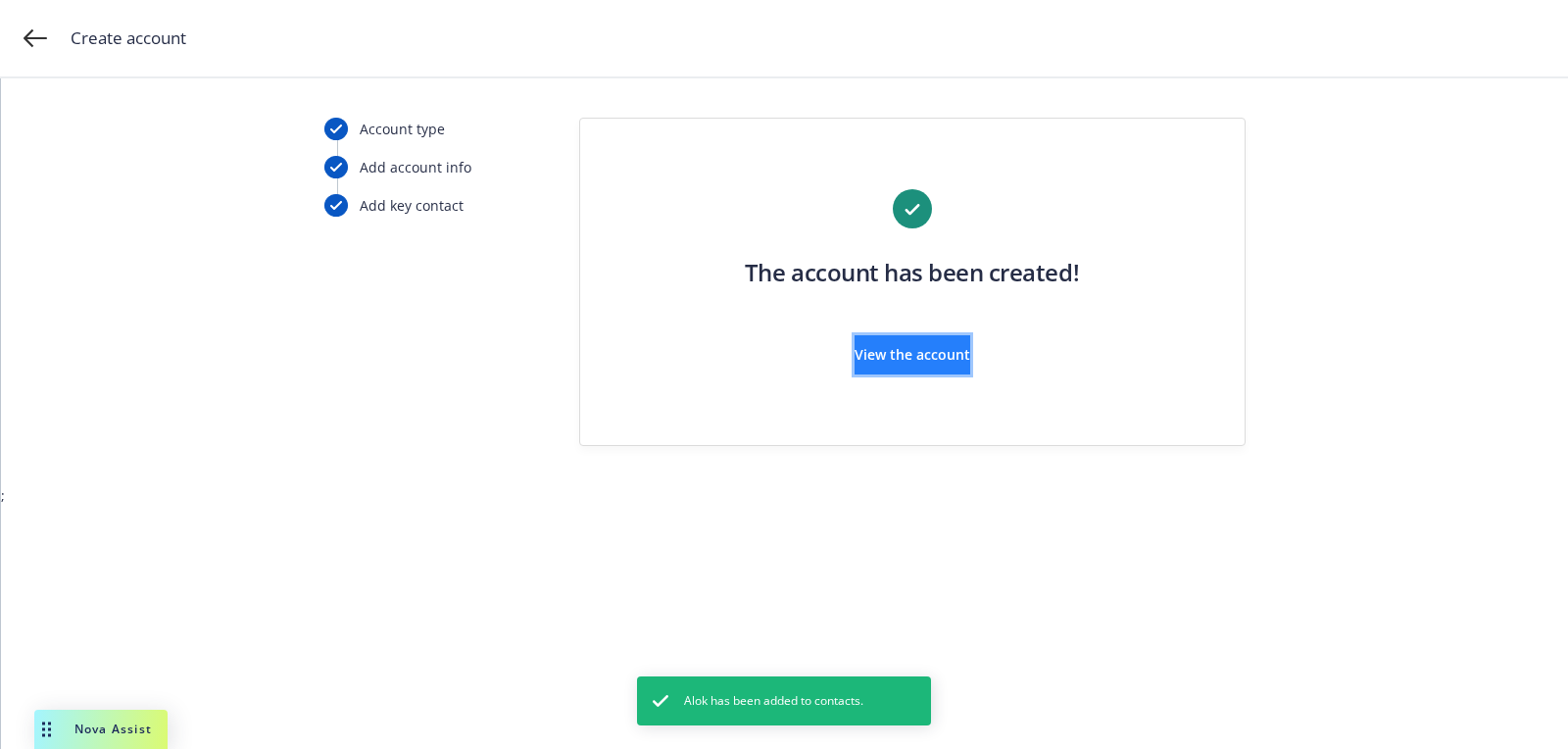
click at [970, 372] on button "View the account" at bounding box center [912, 355] width 116 height 40
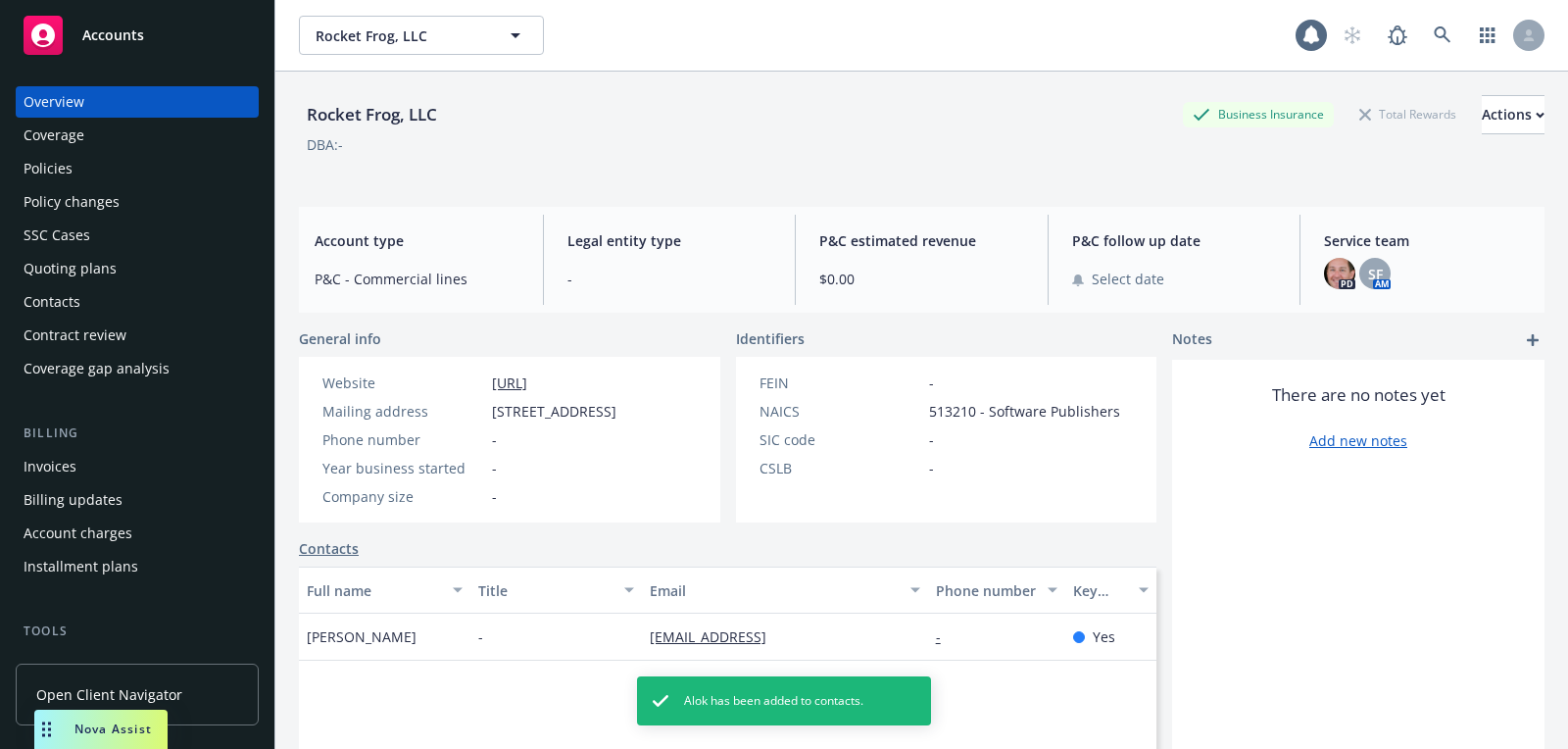
click at [127, 264] on div "Quoting plans" at bounding box center [138, 269] width 228 height 32
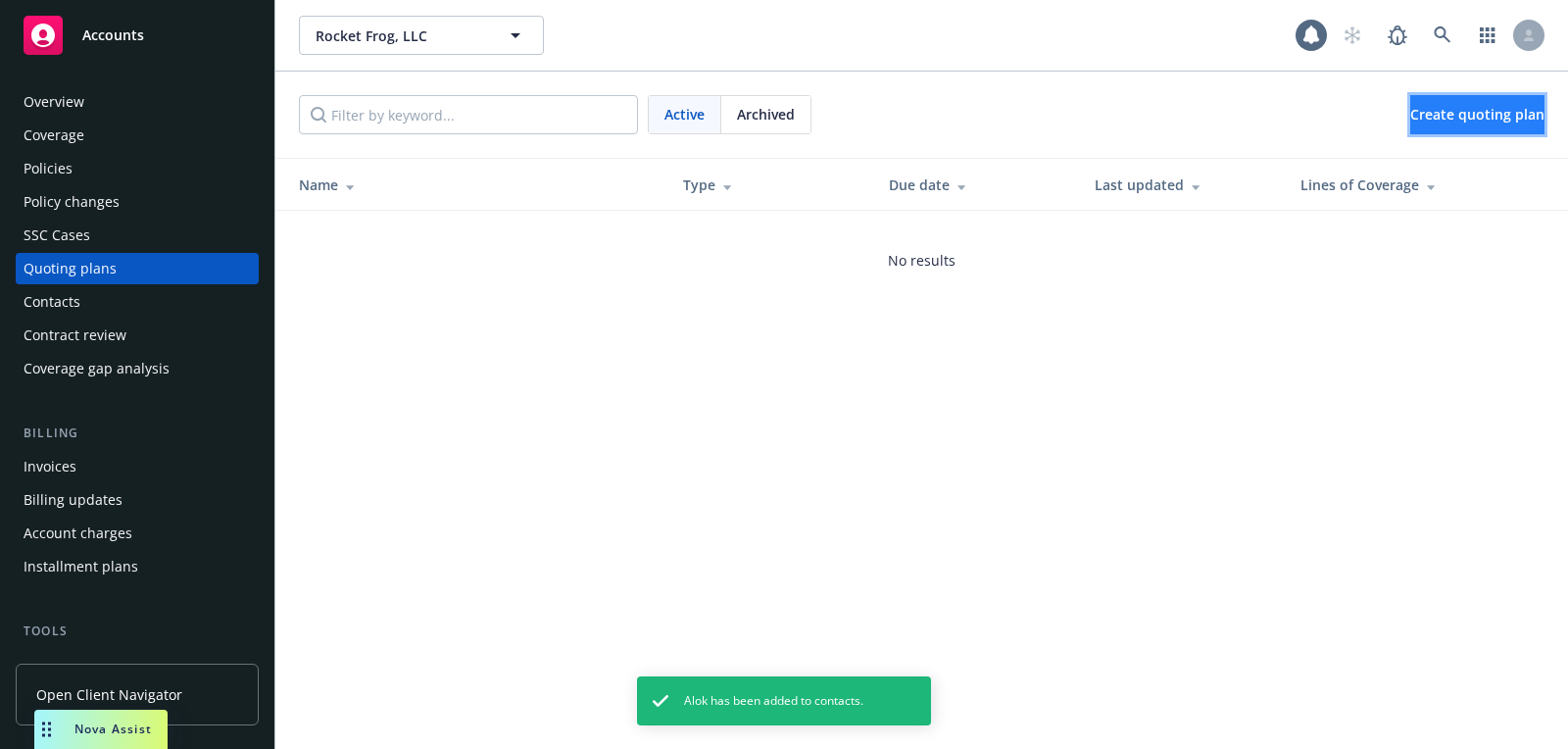
click at [1410, 96] on link "Create quoting plan" at bounding box center [1477, 115] width 135 height 40
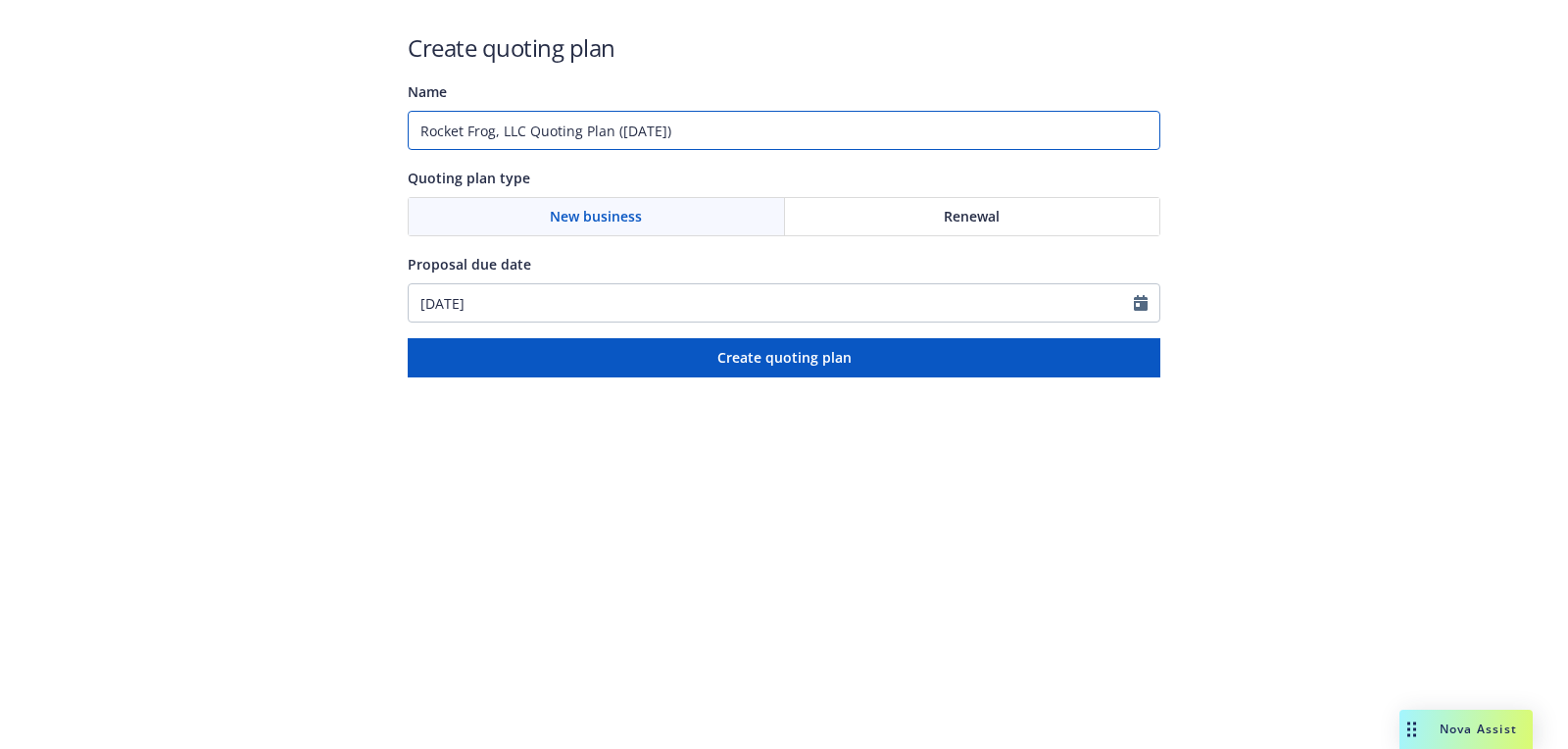
click at [736, 148] on input "Rocket Frog, LLC Quoting Plan ([DATE])" at bounding box center [784, 131] width 753 height 40
type input "[DATE]"
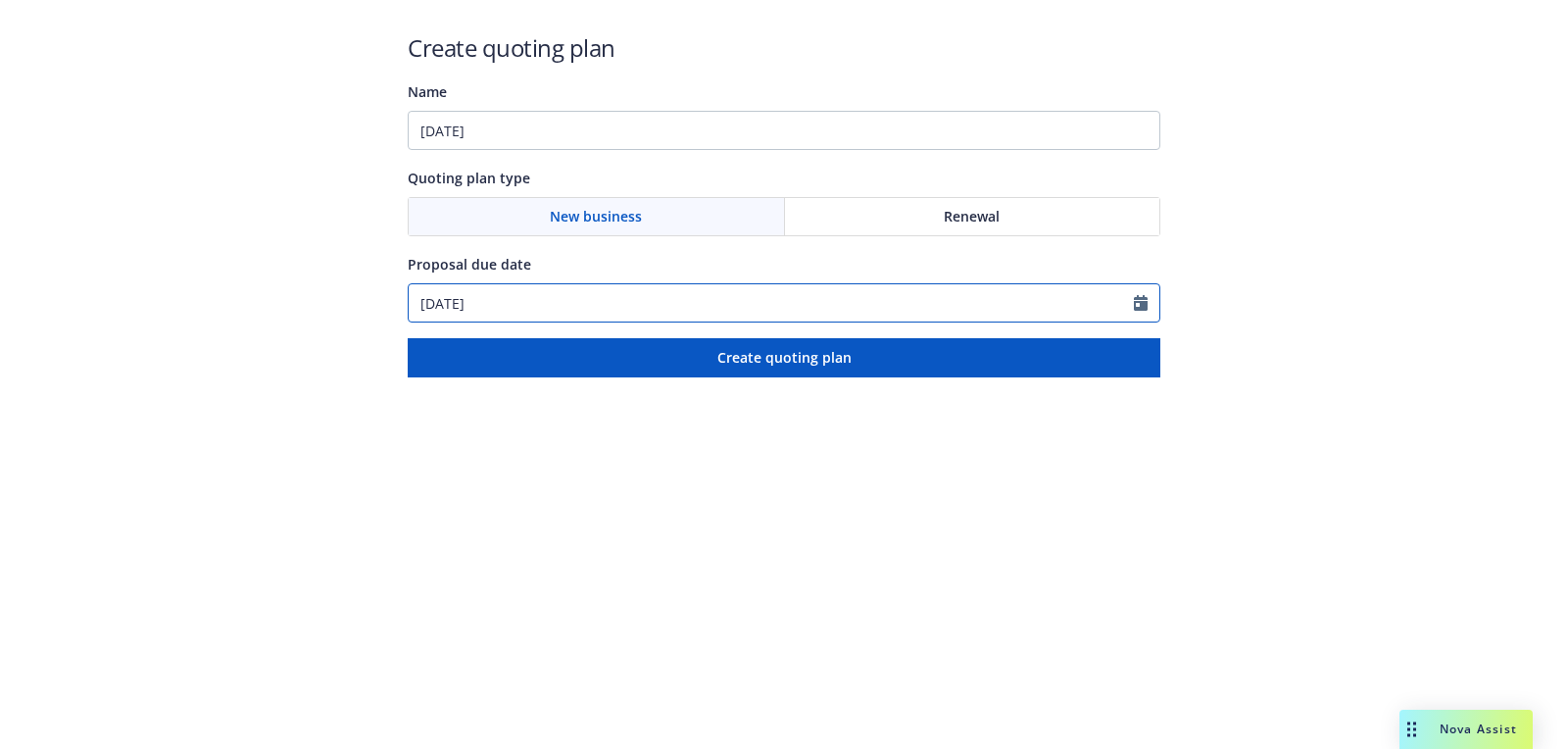
click at [553, 293] on input "[DATE]" at bounding box center [771, 303] width 725 height 38
select select "9"
paste input "10/01"
type input "[DATE]"
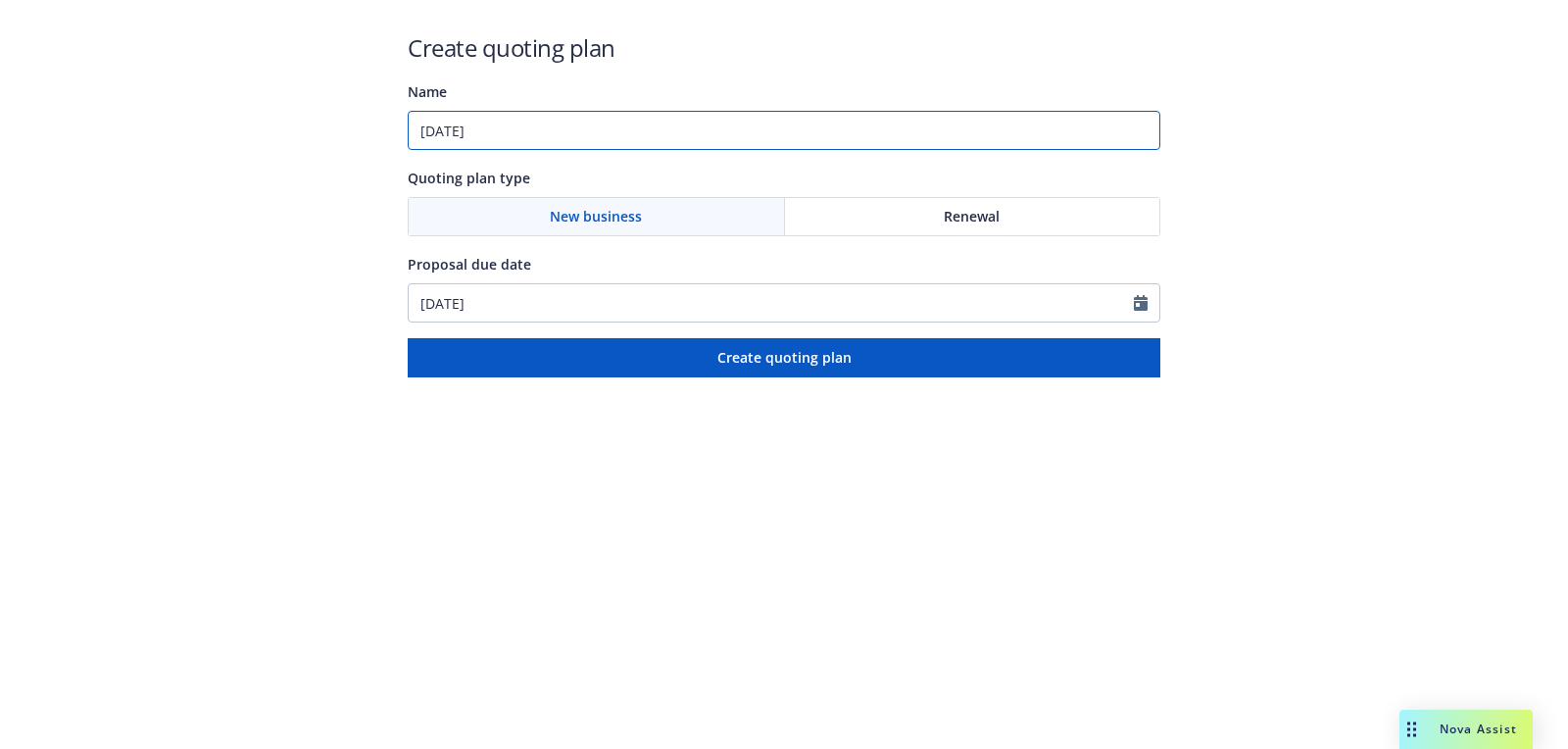
click at [602, 120] on input "[DATE]" at bounding box center [784, 131] width 753 height 40
click at [654, 128] on input "[DATE]" at bounding box center [784, 131] width 753 height 40
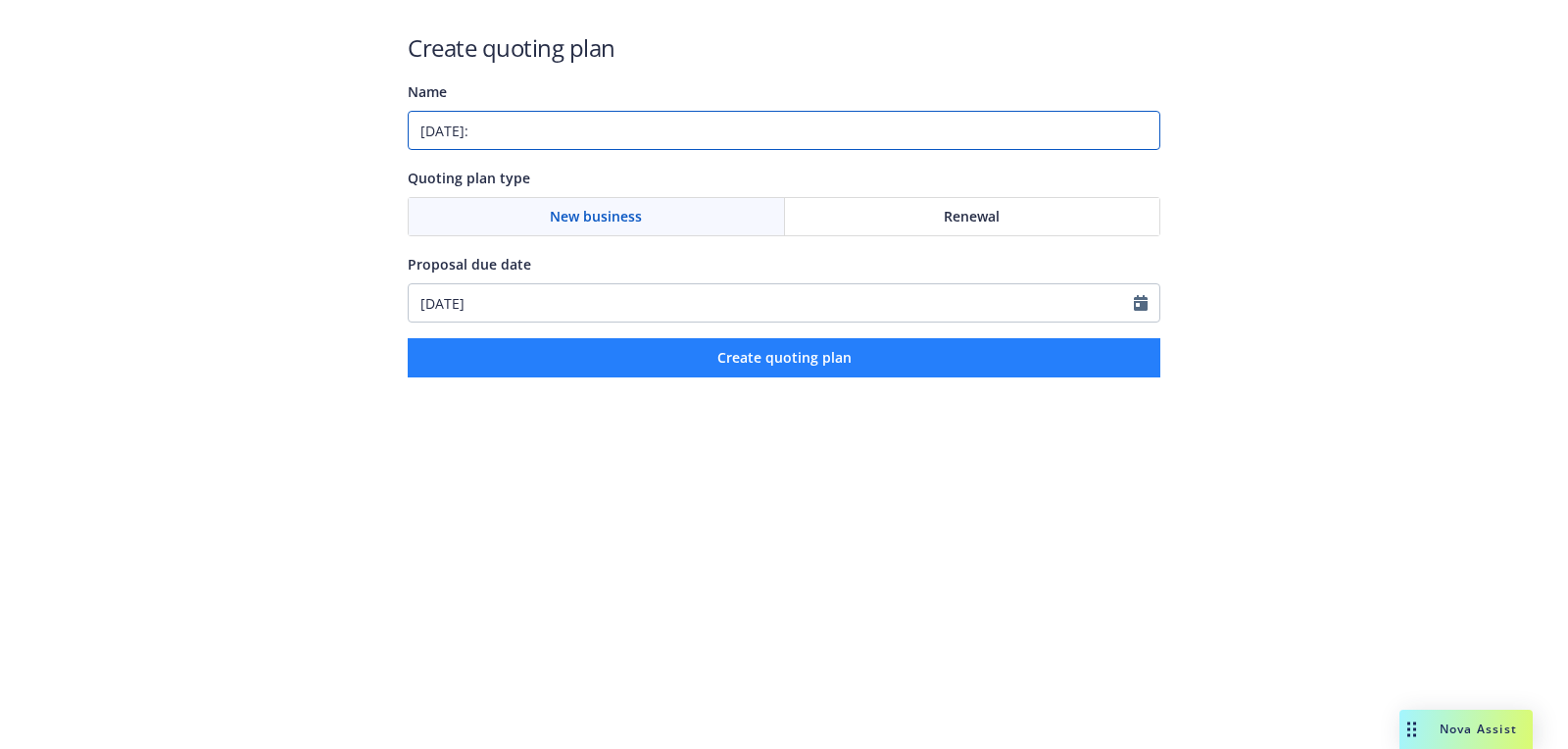
paste input "Commercial Package;Cyber"
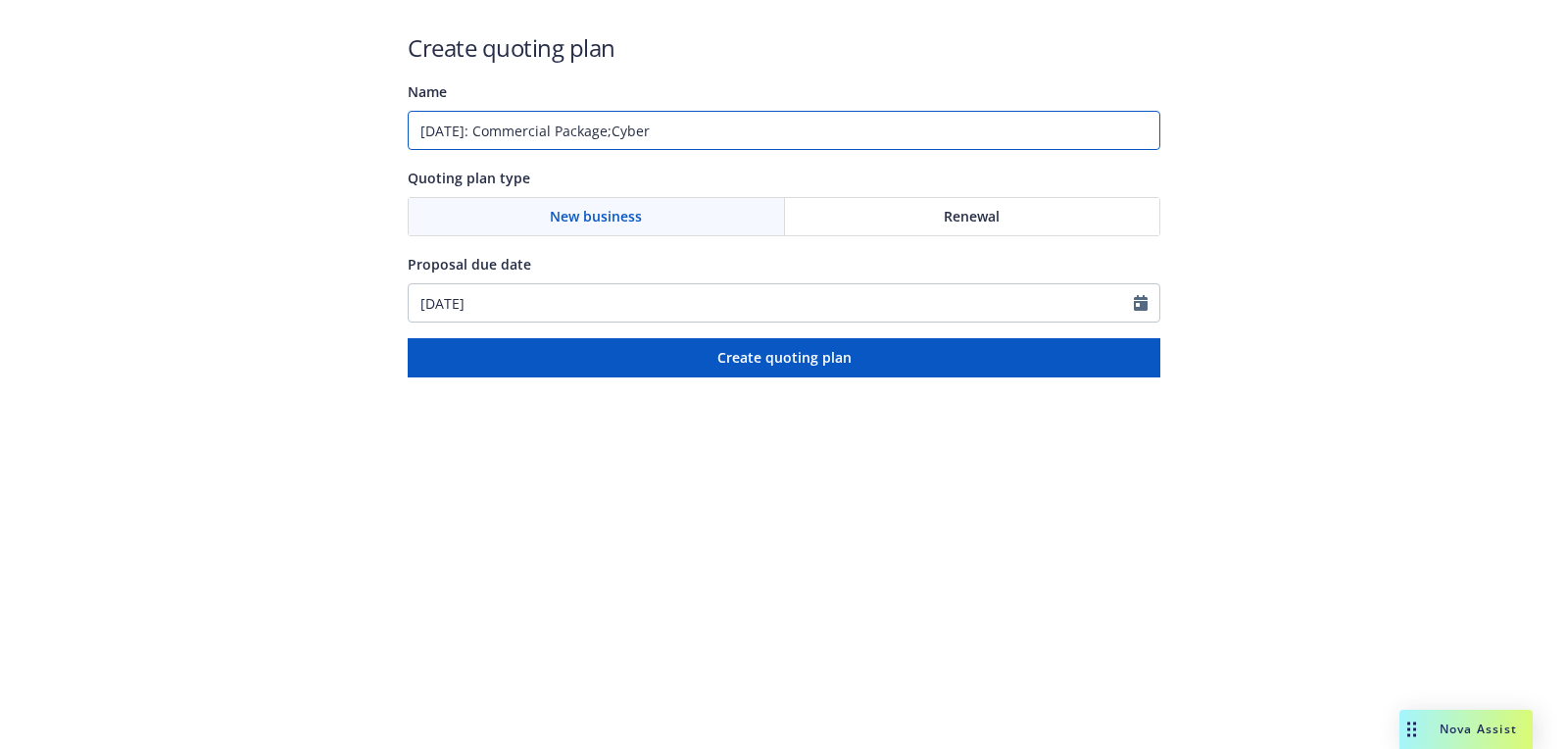
click at [638, 134] on input "[DATE]: Commercial Package;Cyber" at bounding box center [784, 131] width 753 height 40
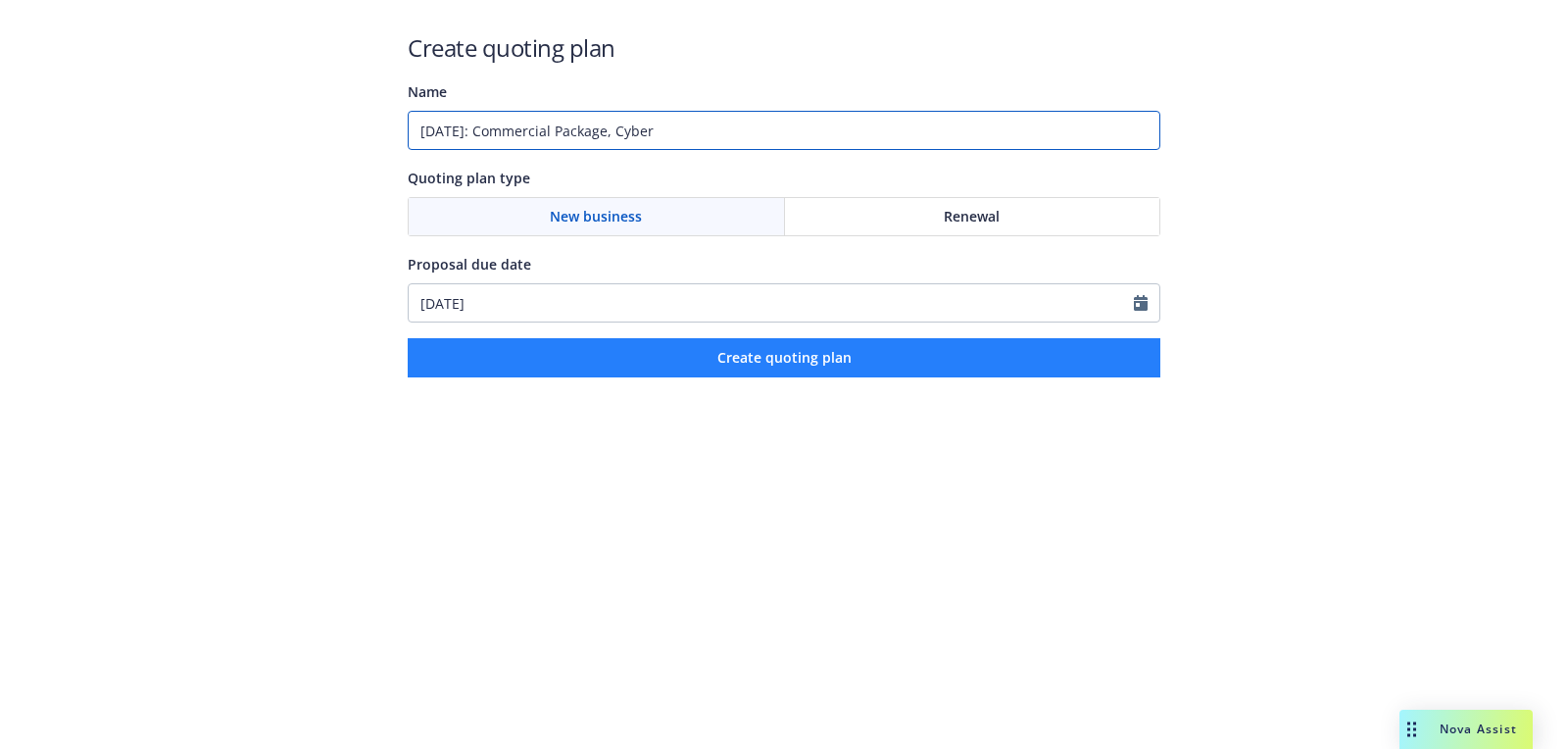
type input "[DATE]: Commercial Package, Cyber"
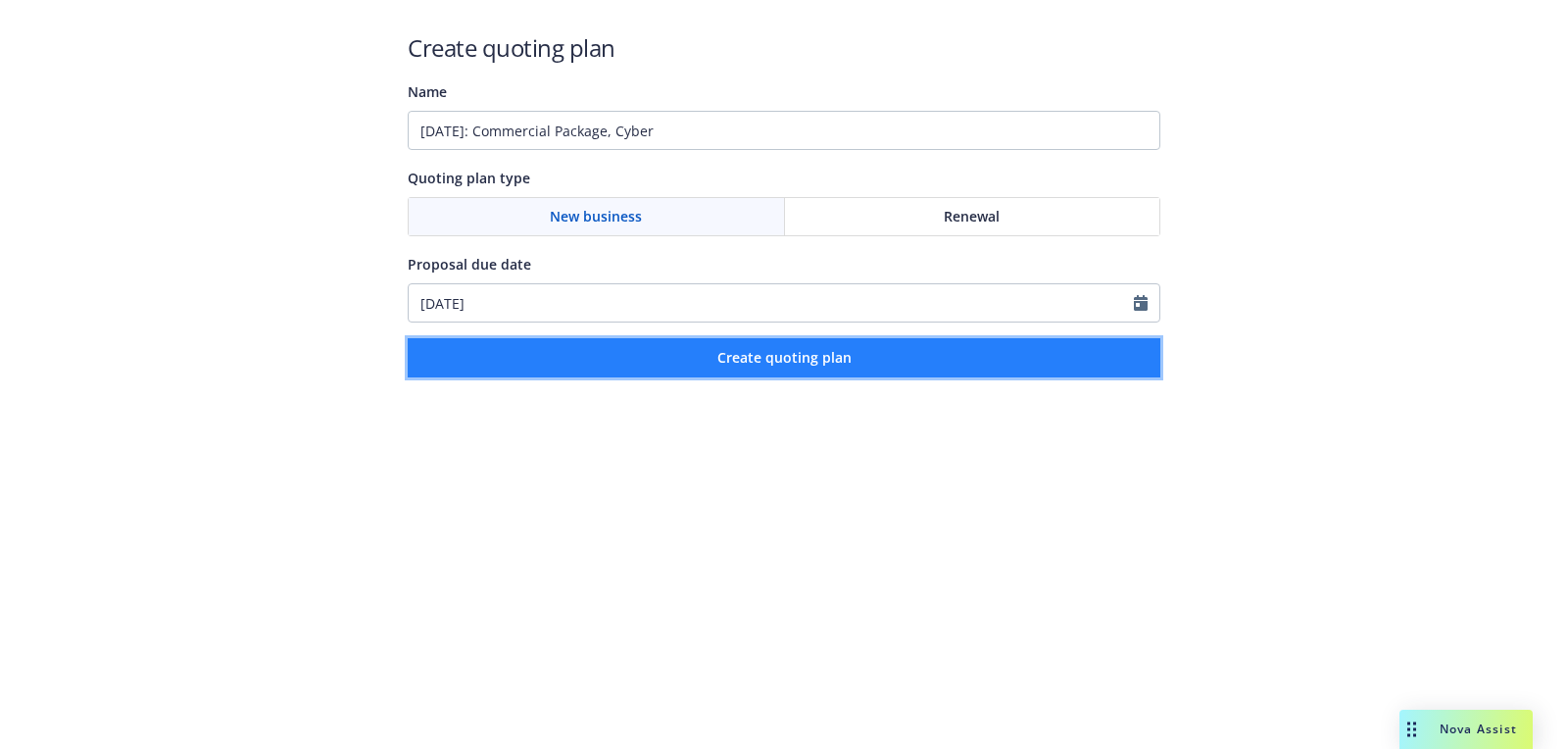
click at [852, 354] on button "Create quoting plan" at bounding box center [784, 358] width 753 height 40
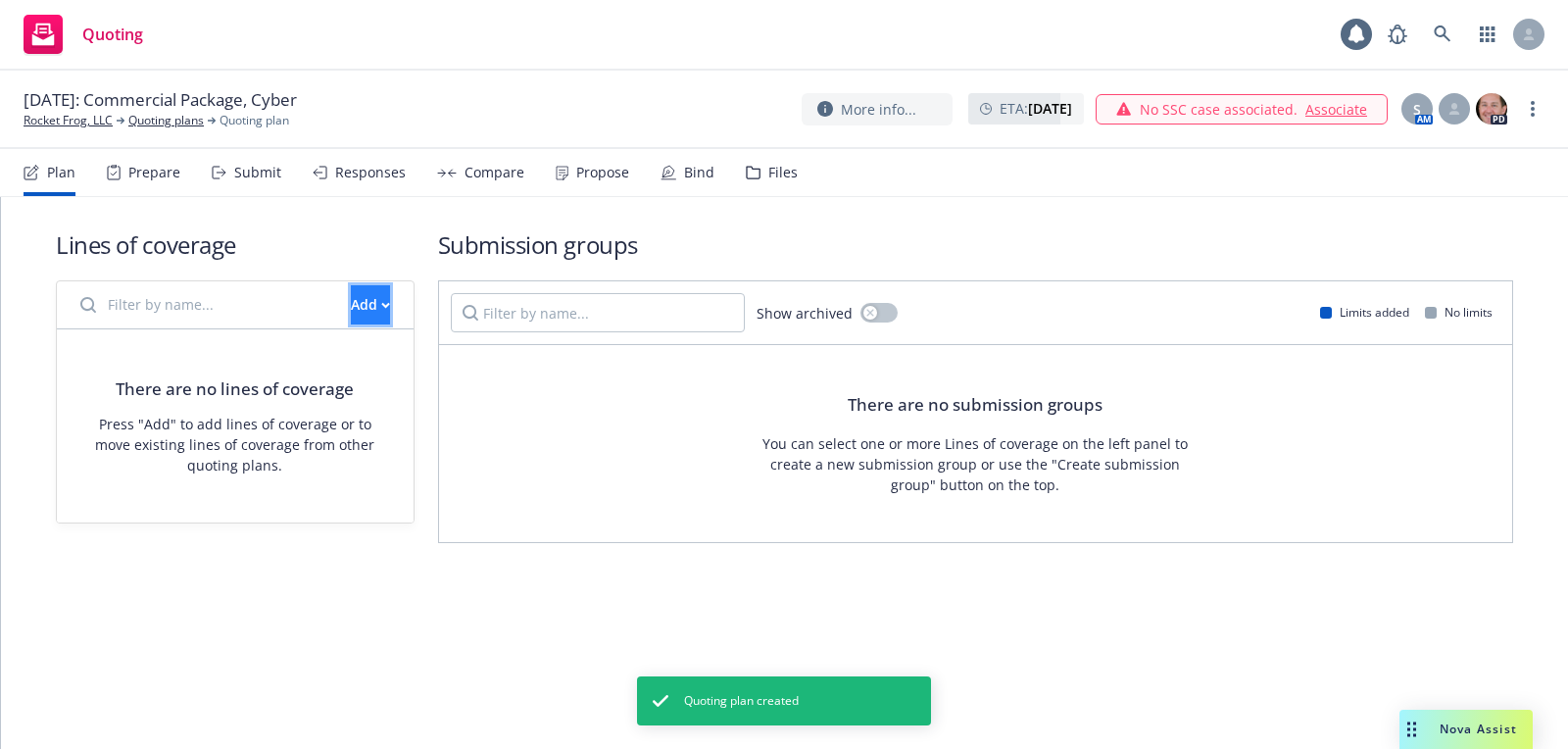
click at [351, 315] on div "Add" at bounding box center [371, 305] width 40 height 38
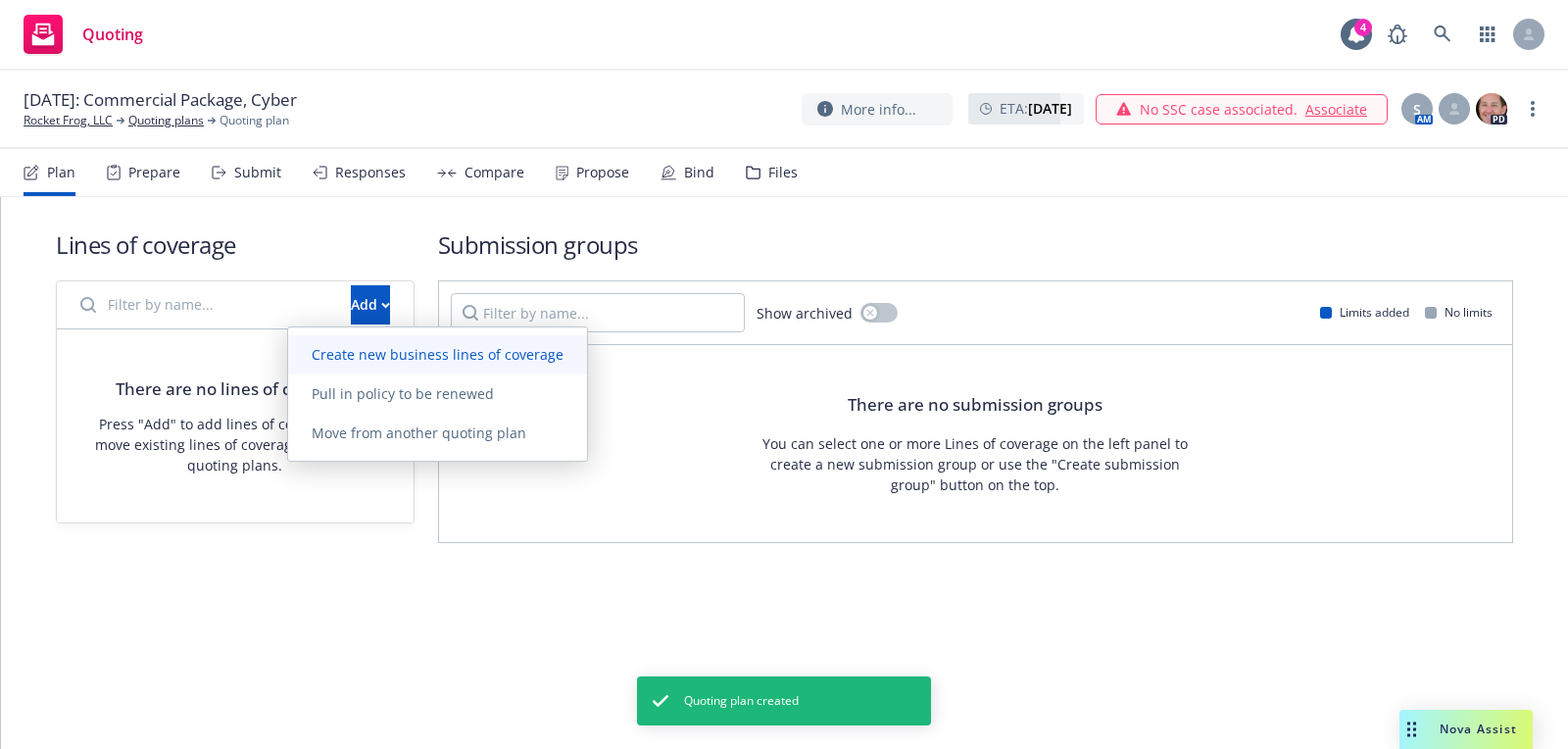
click at [392, 340] on link "Create new business lines of coverage" at bounding box center [437, 355] width 299 height 40
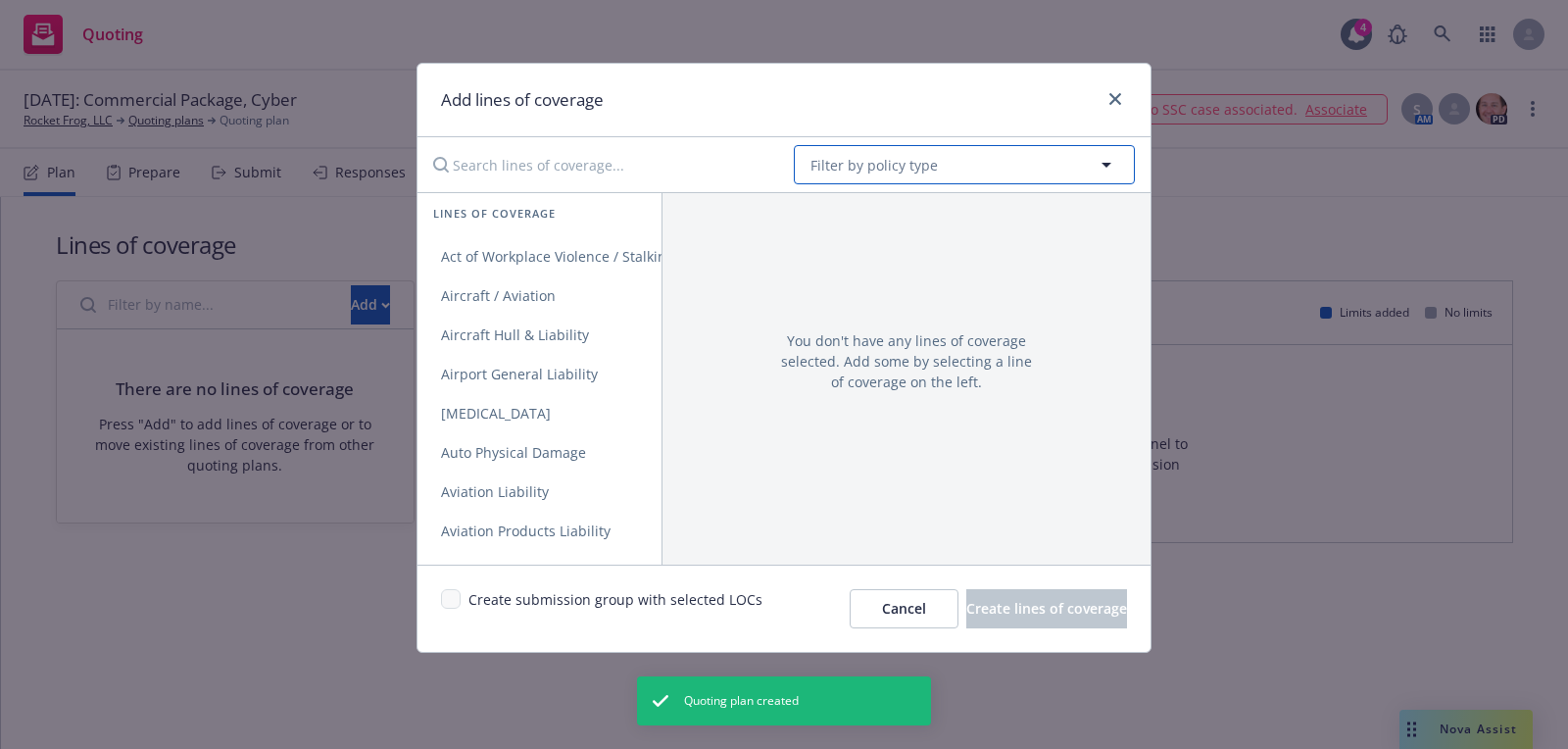
click at [910, 159] on span "Filter by policy type" at bounding box center [874, 164] width 128 height 21
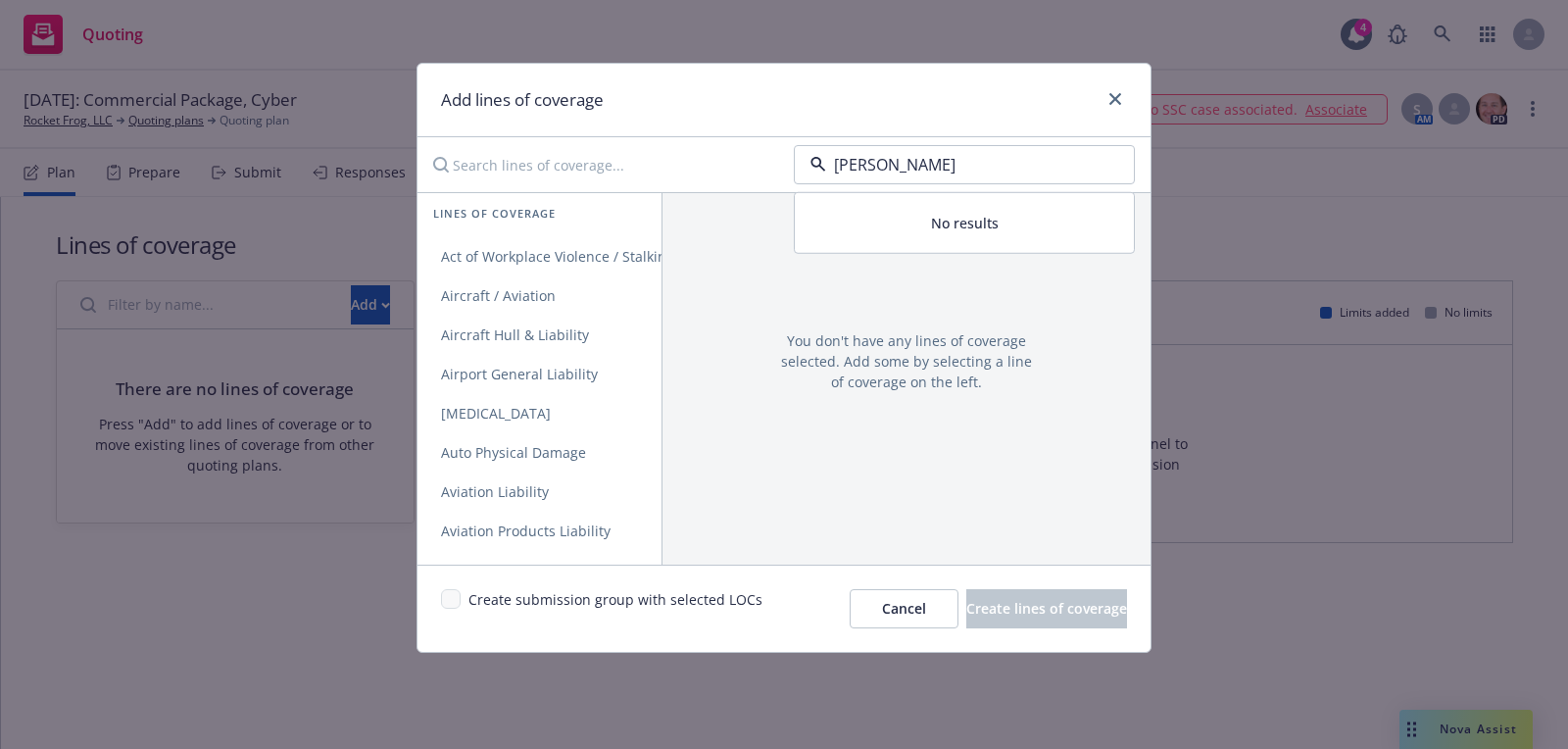
type input "c"
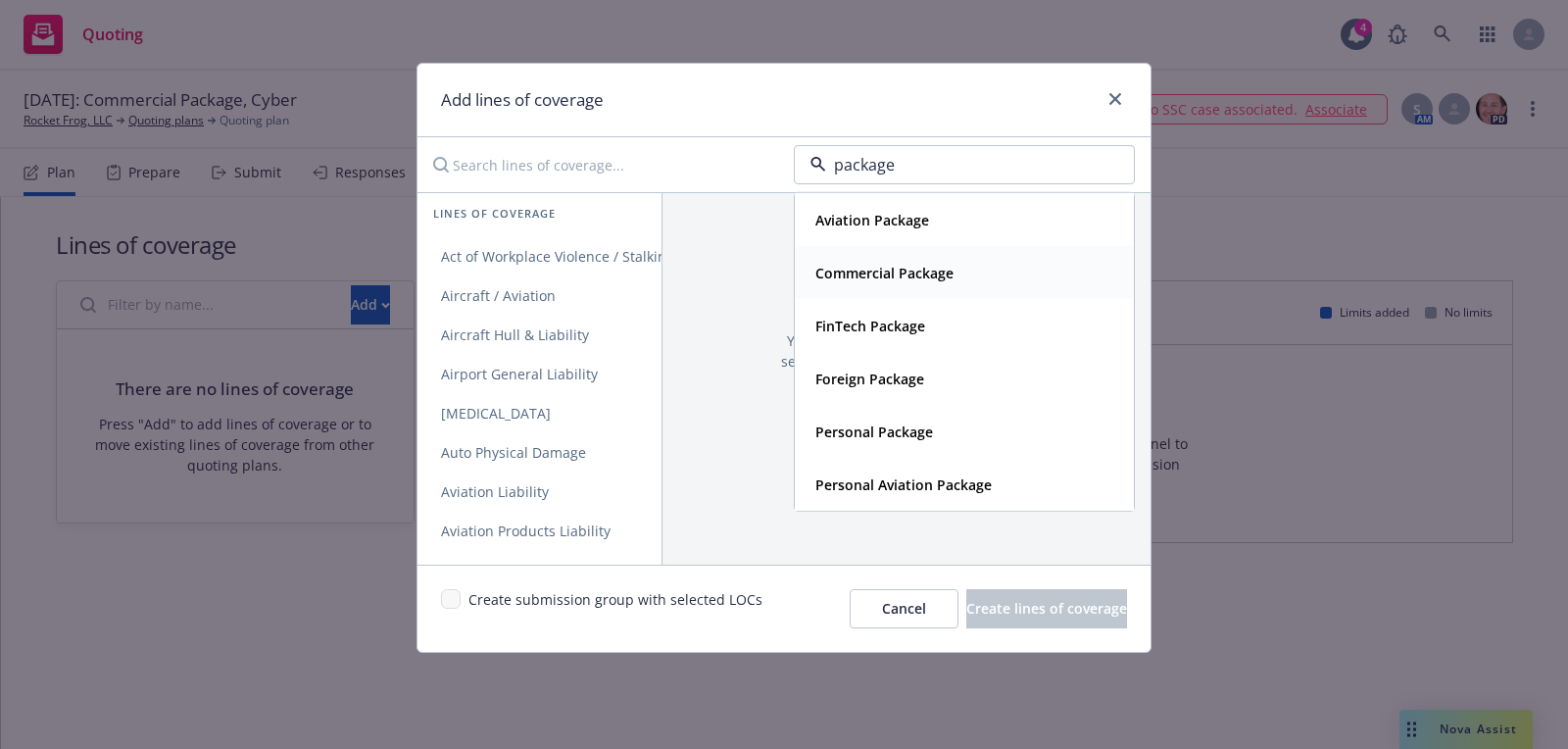
click at [890, 258] on div "Commercial Package" at bounding box center [882, 272] width 150 height 29
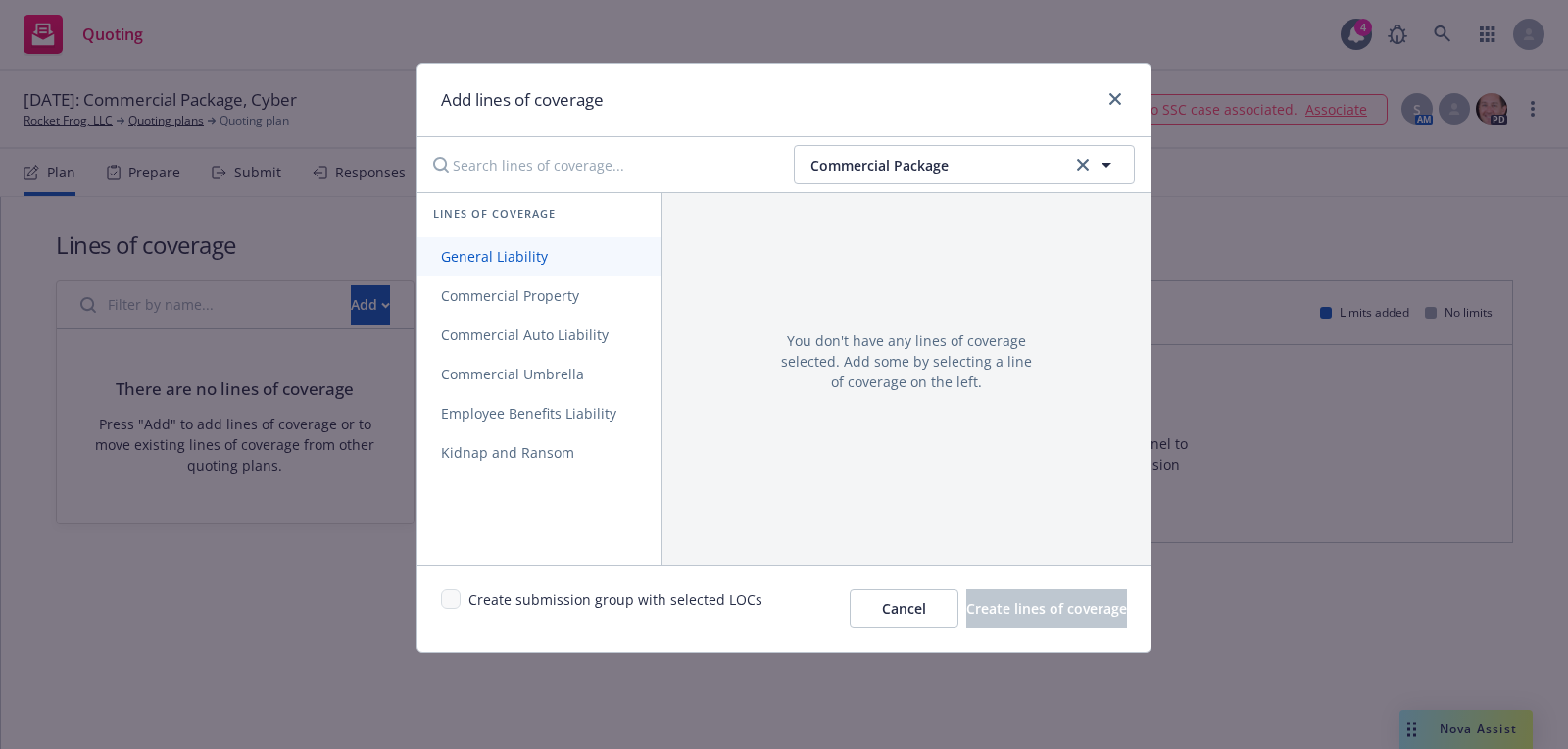
click at [596, 253] on link "General Liability" at bounding box center [539, 257] width 244 height 40
drag, startPoint x: 596, startPoint y: 284, endPoint x: 687, endPoint y: 264, distance: 93.2
click at [596, 284] on link "Commercial Property" at bounding box center [539, 296] width 244 height 40
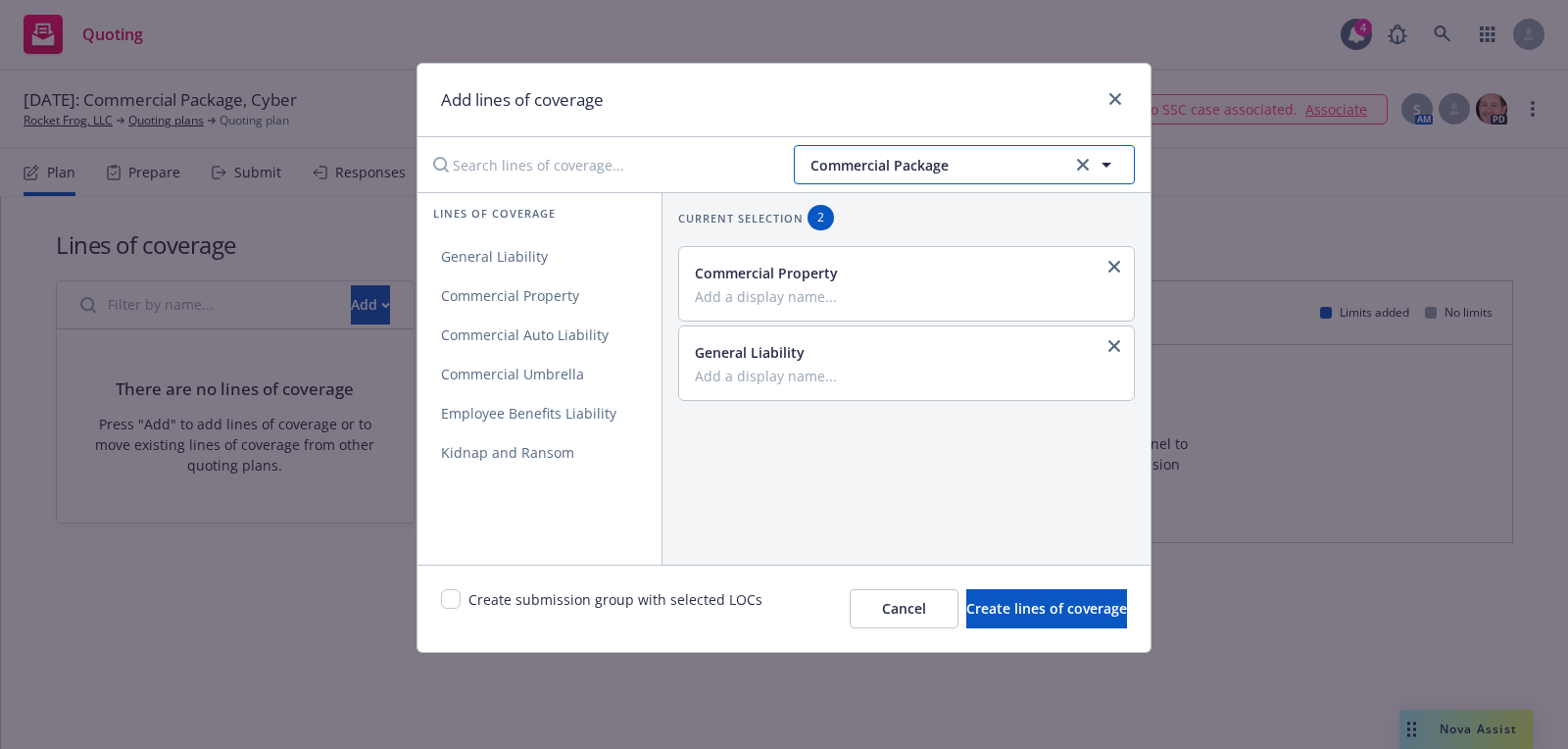
click at [943, 172] on span "Commercial Package" at bounding box center [938, 164] width 256 height 21
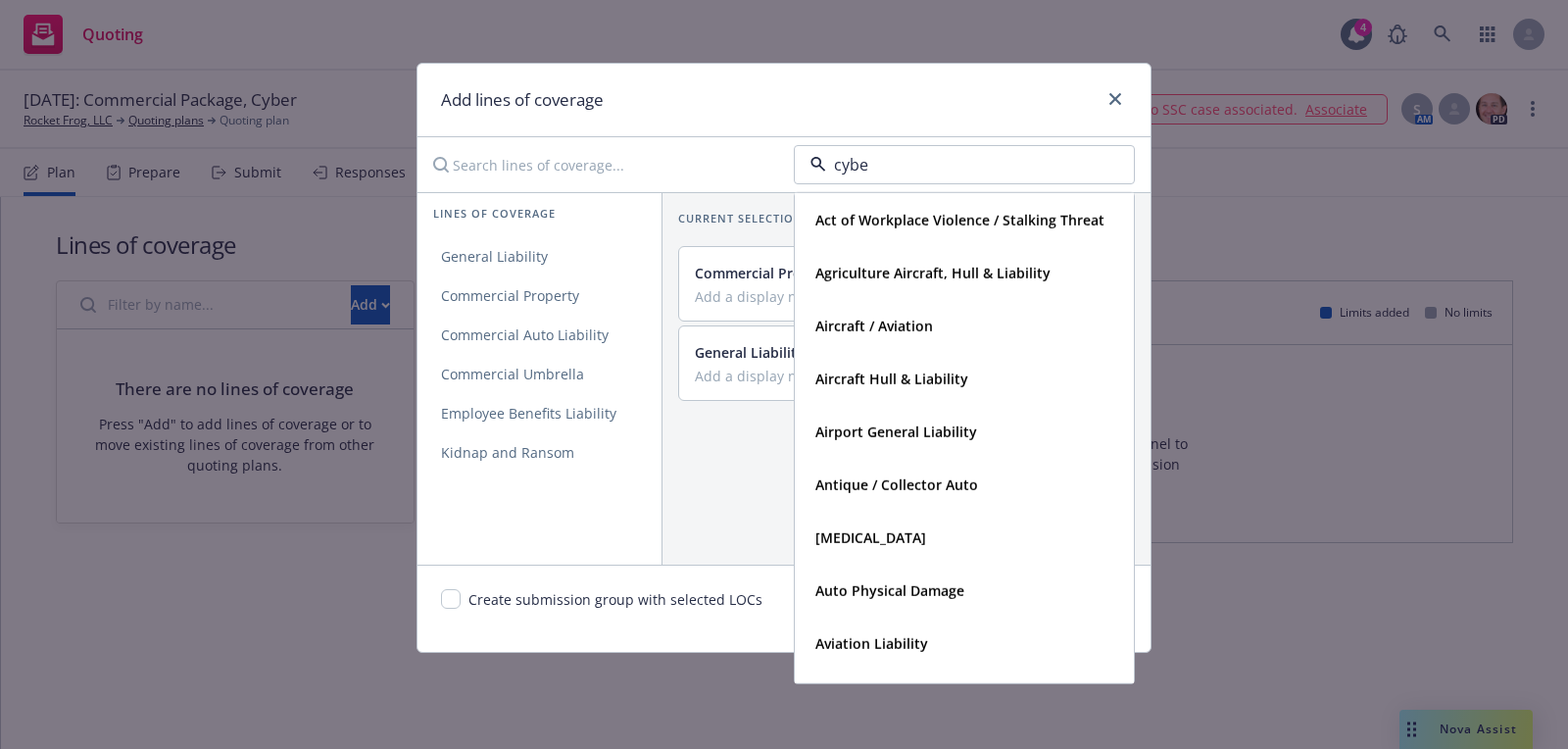
type input "cyber"
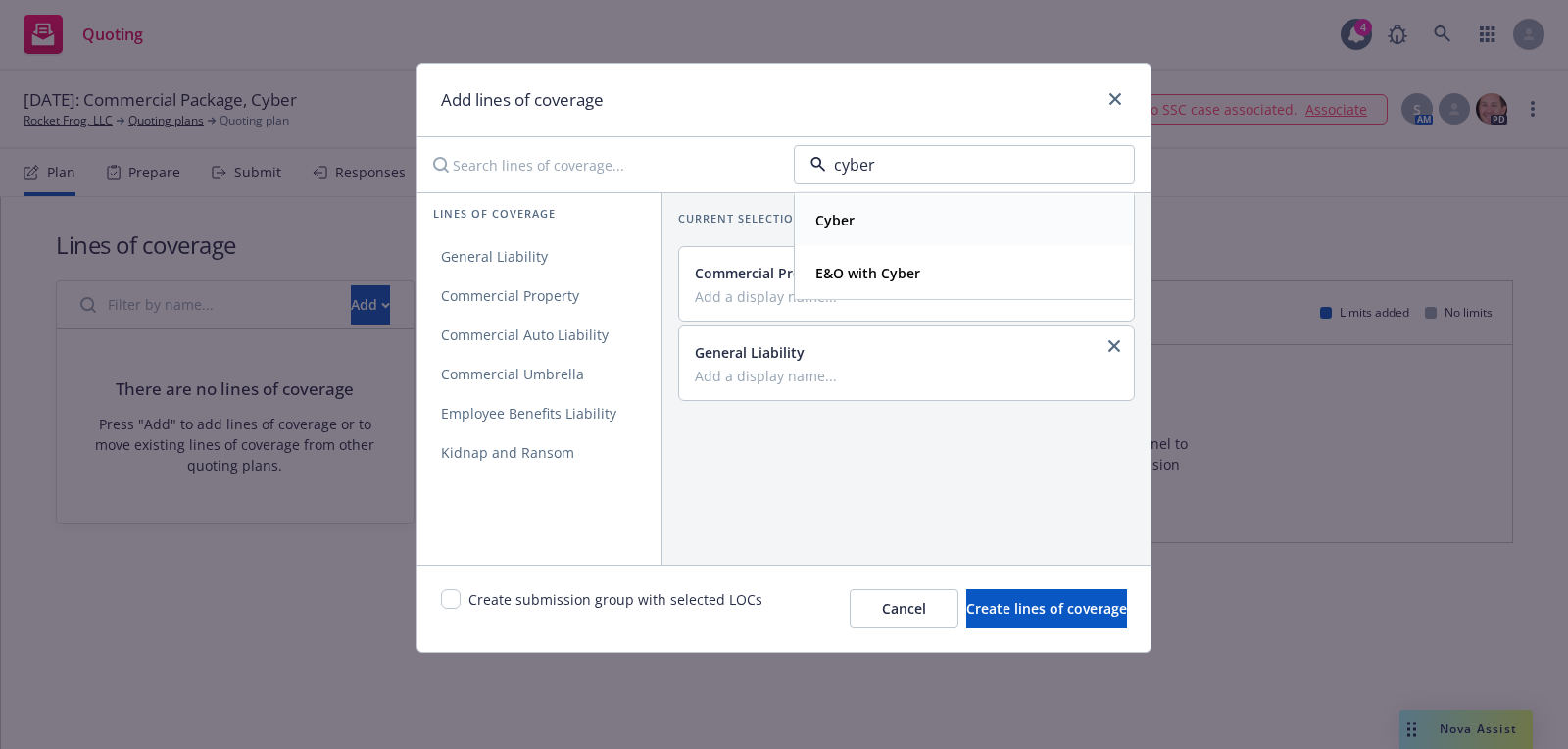
click at [948, 234] on div "Cyber" at bounding box center [964, 220] width 337 height 51
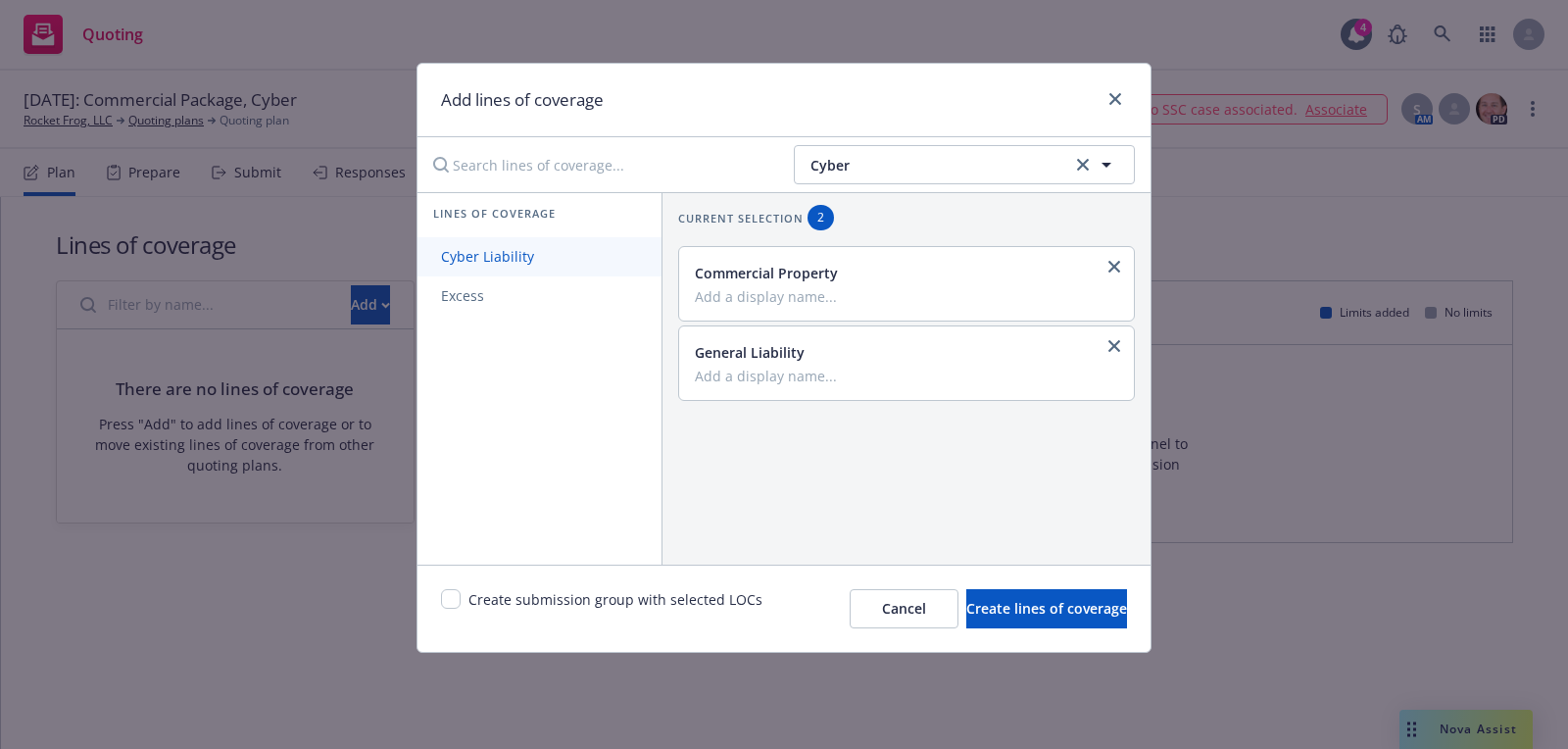
click at [609, 247] on link "Cyber Liability" at bounding box center [539, 257] width 244 height 40
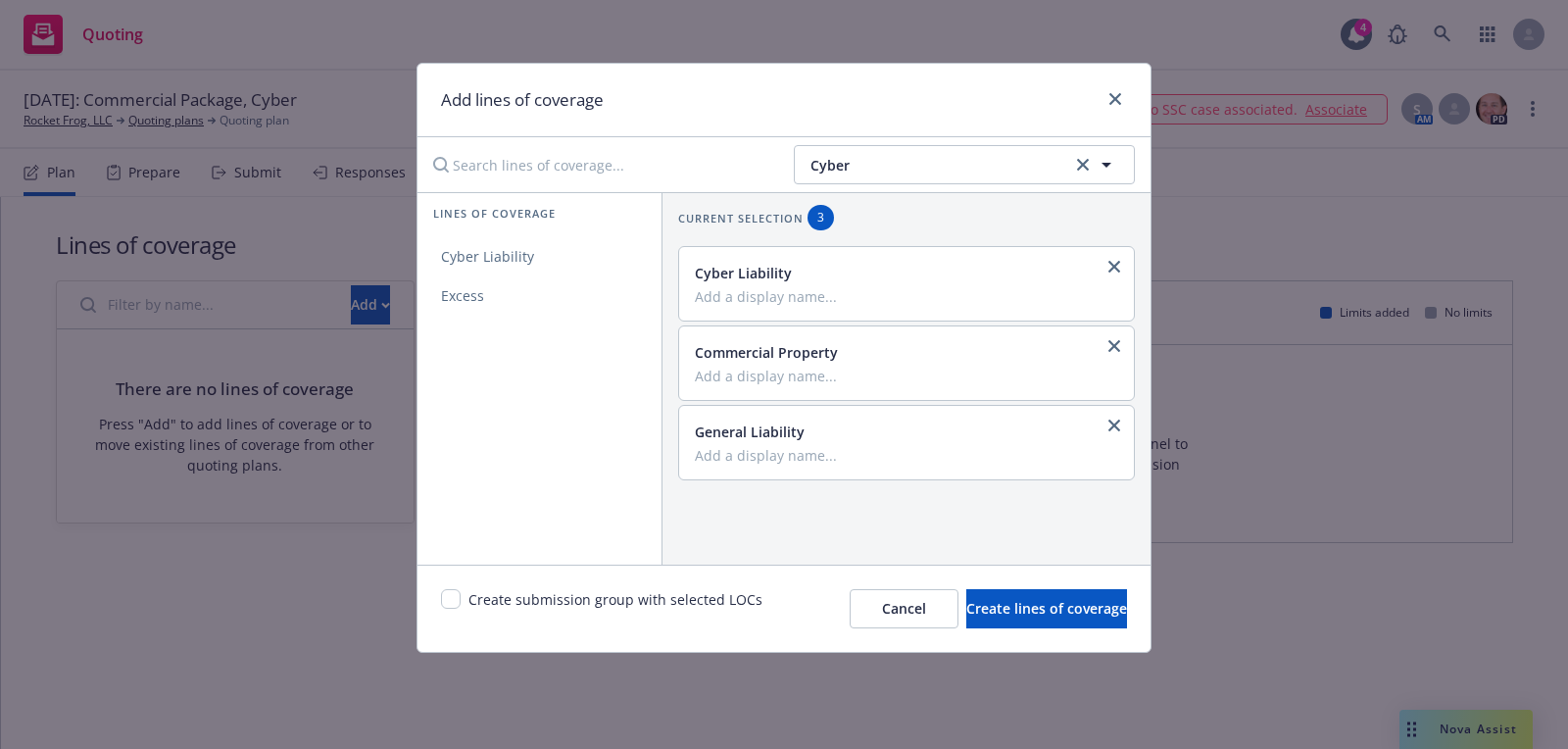
click at [434, 584] on div "Create submission group with selected LOCs Cancel Create lines of coverage" at bounding box center [784, 608] width 733 height 87
click at [442, 597] on input "checkbox" at bounding box center [451, 599] width 20 height 20
checkbox input "true"
click at [1076, 599] on span "Create lines of coverage" at bounding box center [1047, 608] width 160 height 19
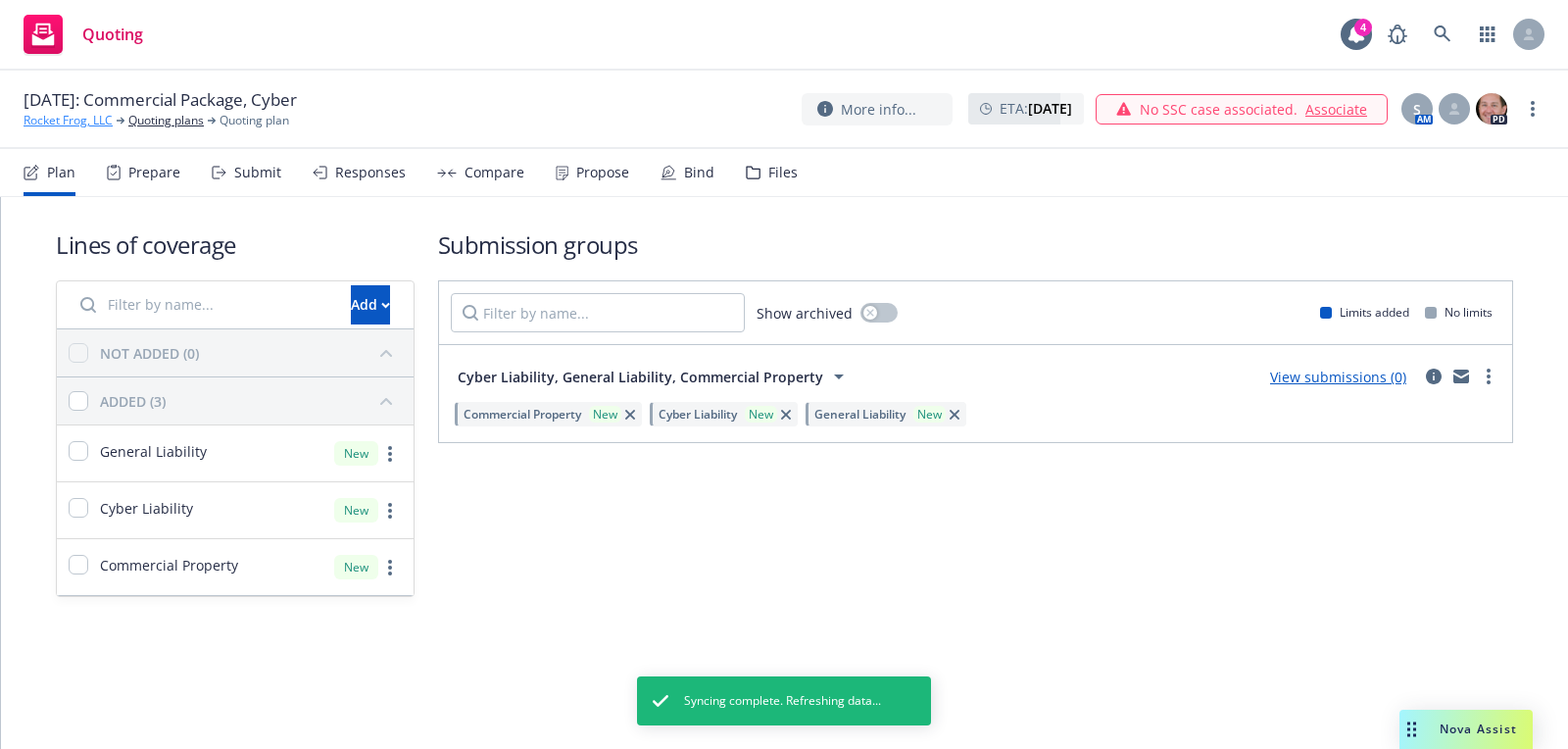
click at [89, 121] on link "Rocket Frog, LLC" at bounding box center [68, 121] width 89 height 18
